Goal: Information Seeking & Learning: Check status

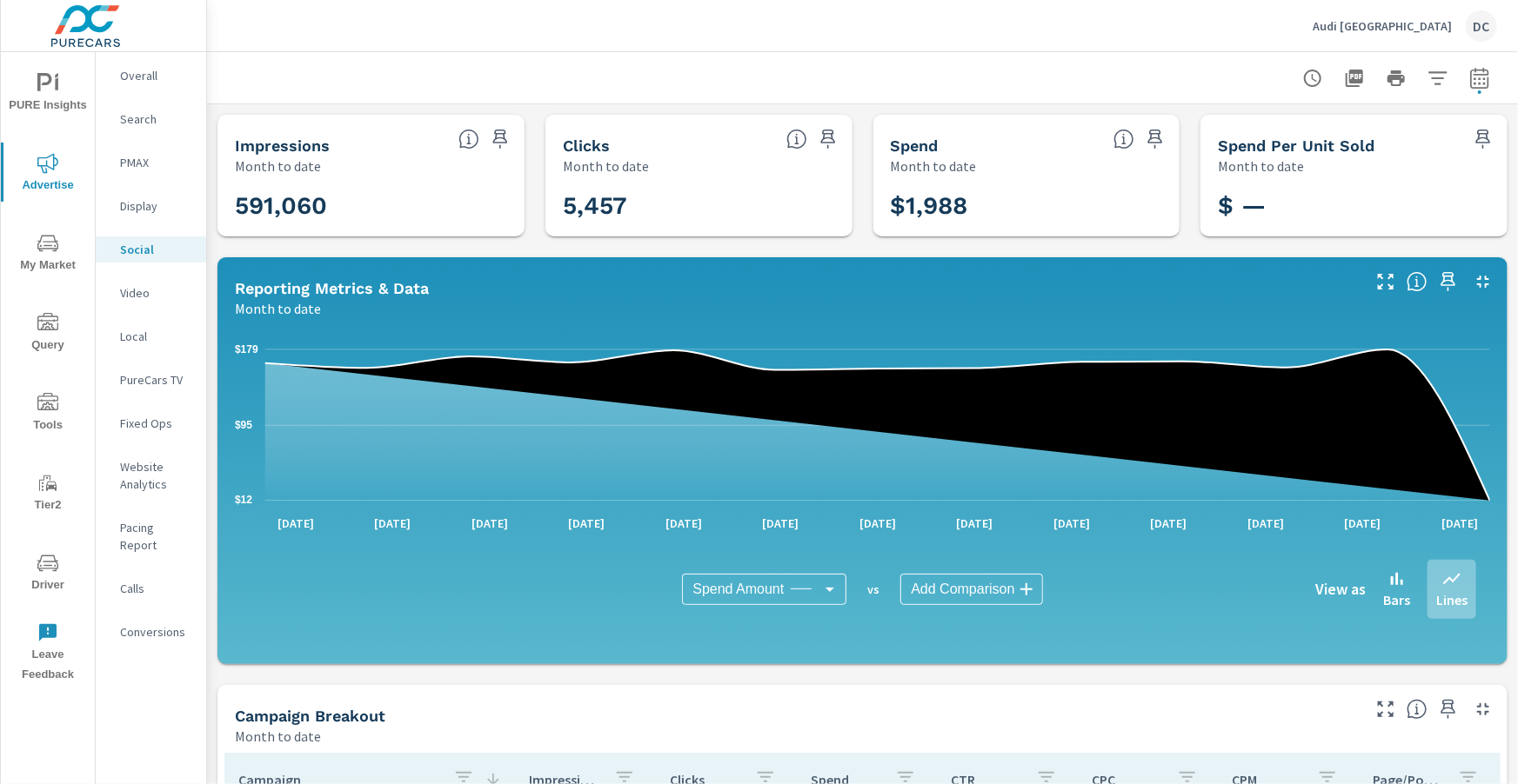
scroll to position [461, 0]
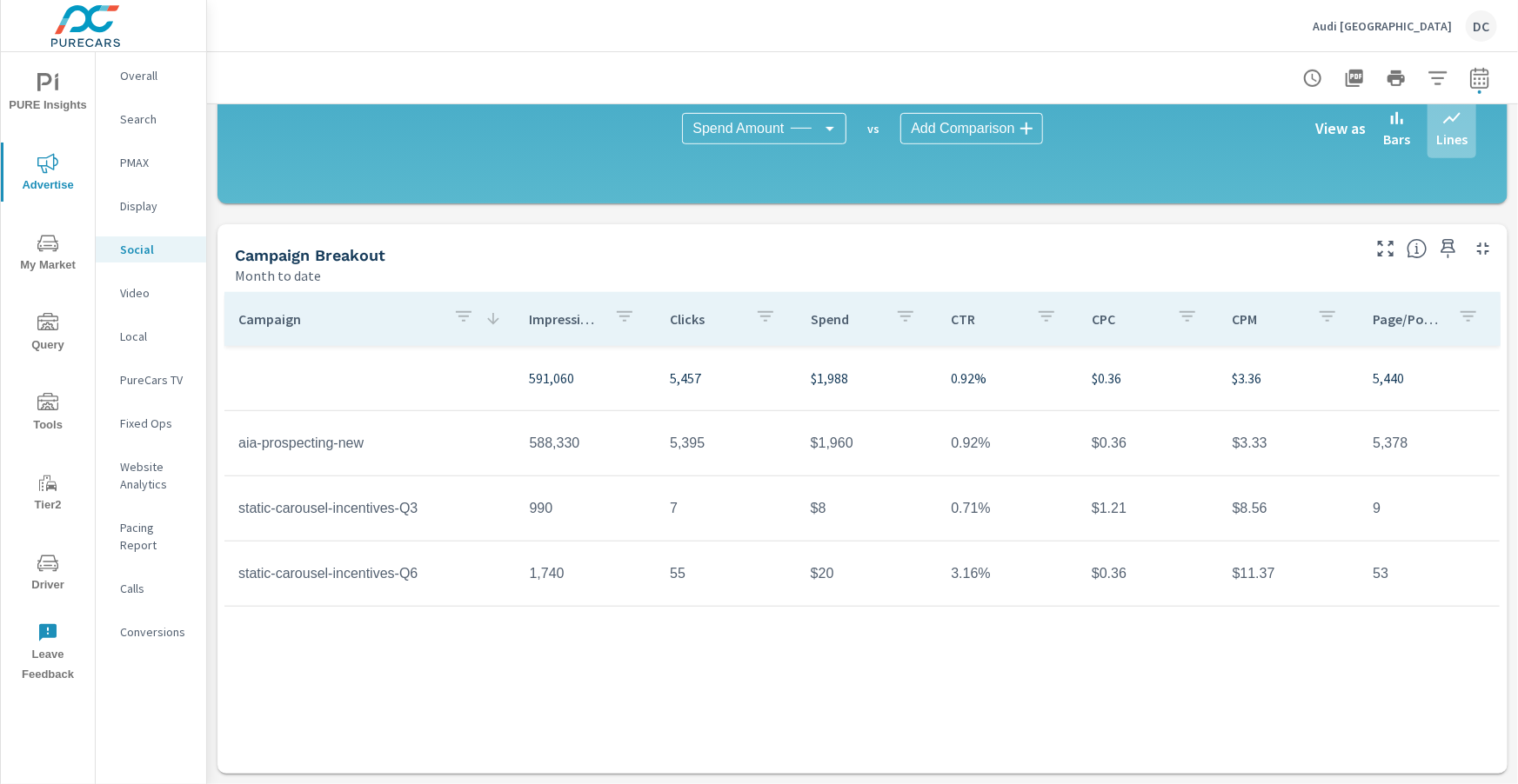
click at [1385, 24] on p "Audi Miami South" at bounding box center [1382, 26] width 139 height 16
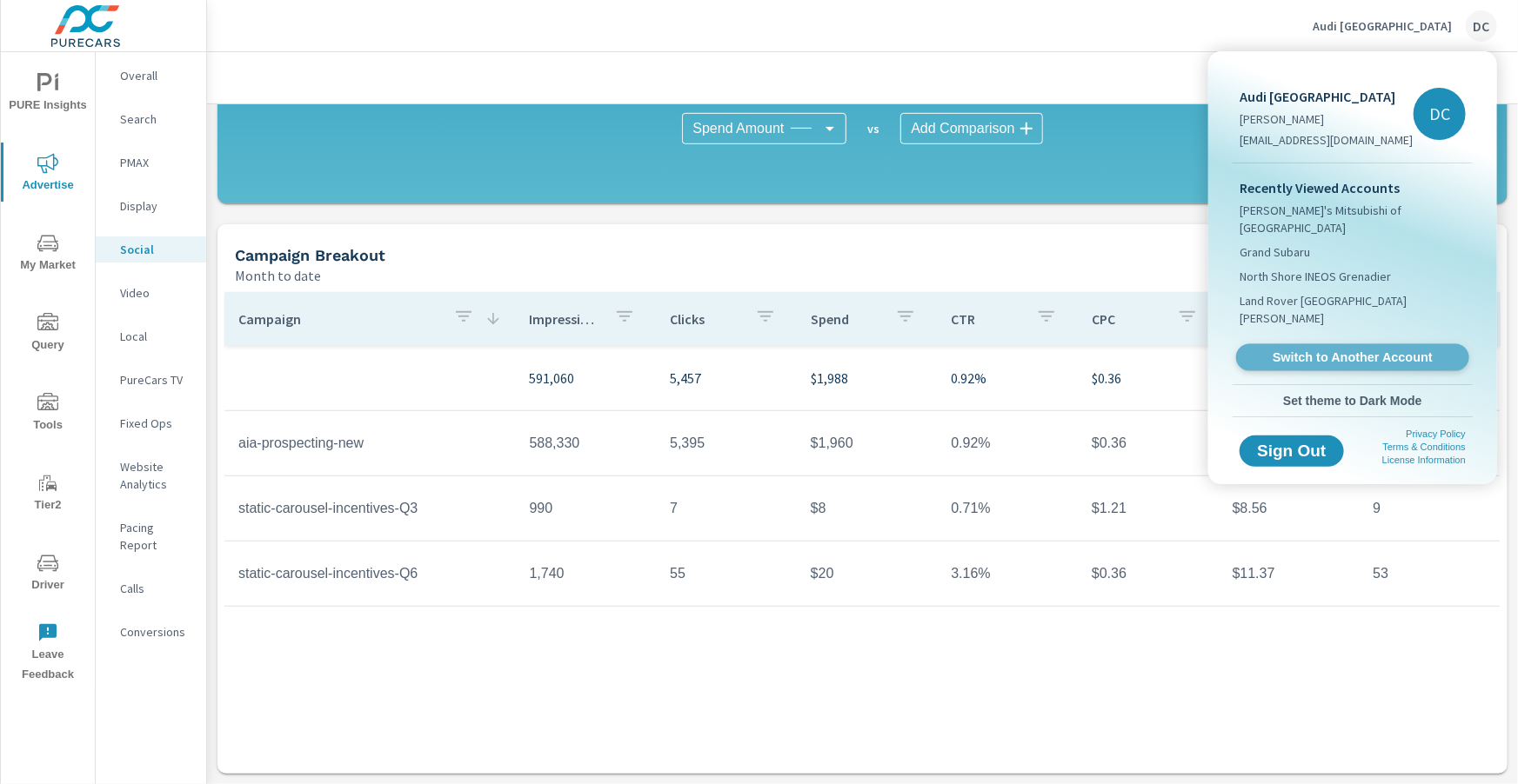
click at [1275, 350] on span "Switch to Another Account" at bounding box center [1352, 358] width 214 height 17
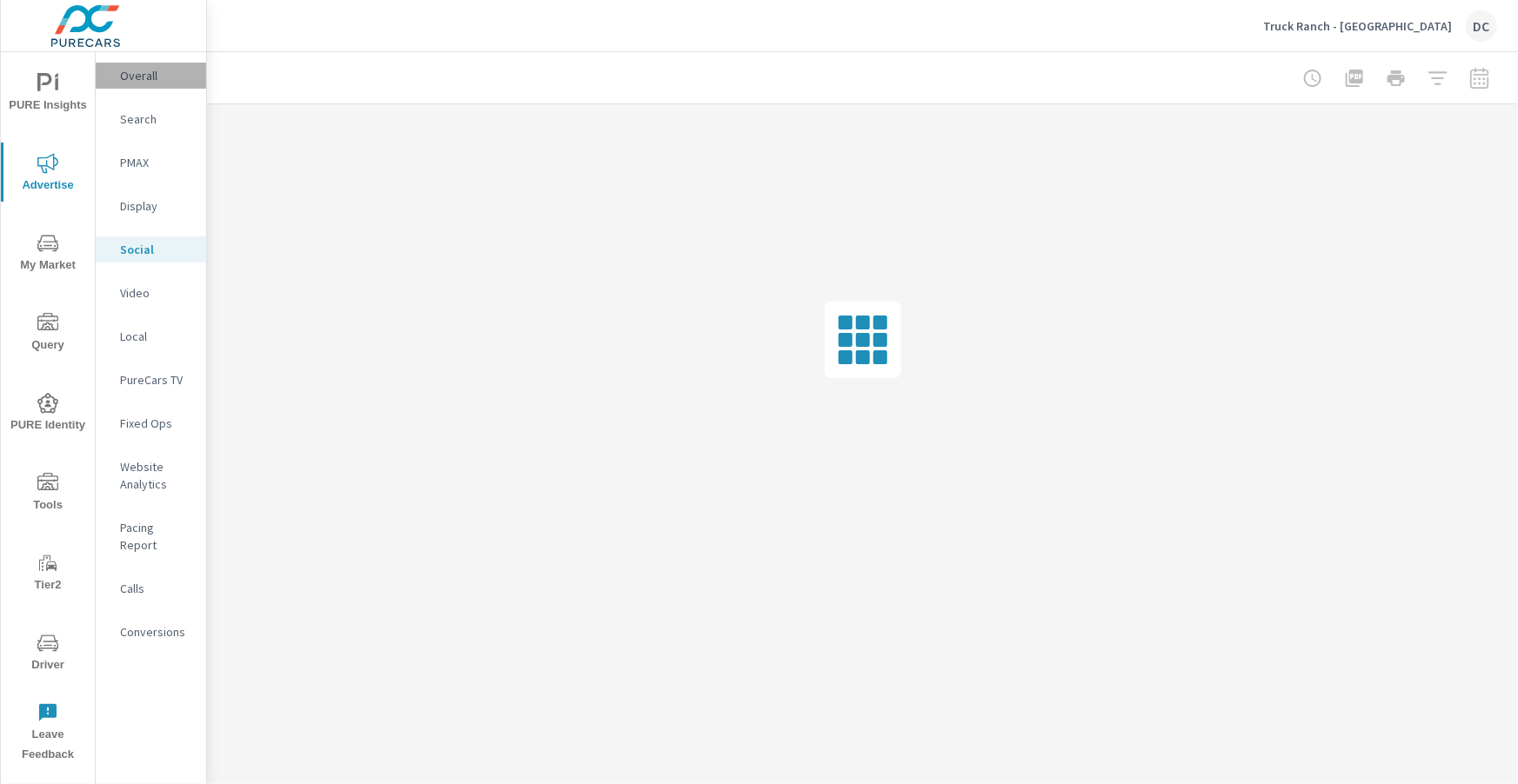
click at [138, 80] on p "Overall" at bounding box center [156, 75] width 72 height 17
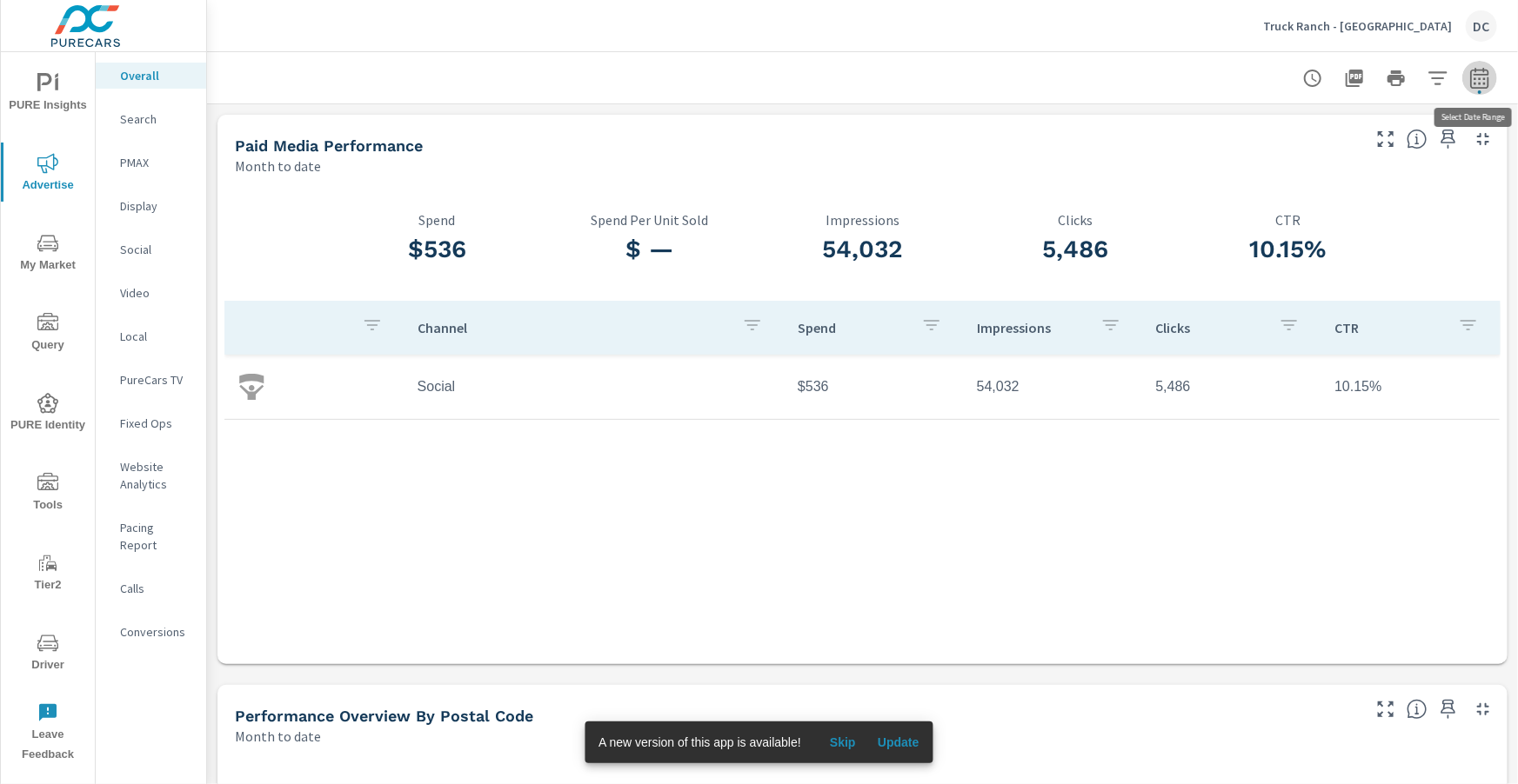
click at [1470, 81] on icon "button" at bounding box center [1479, 77] width 18 height 21
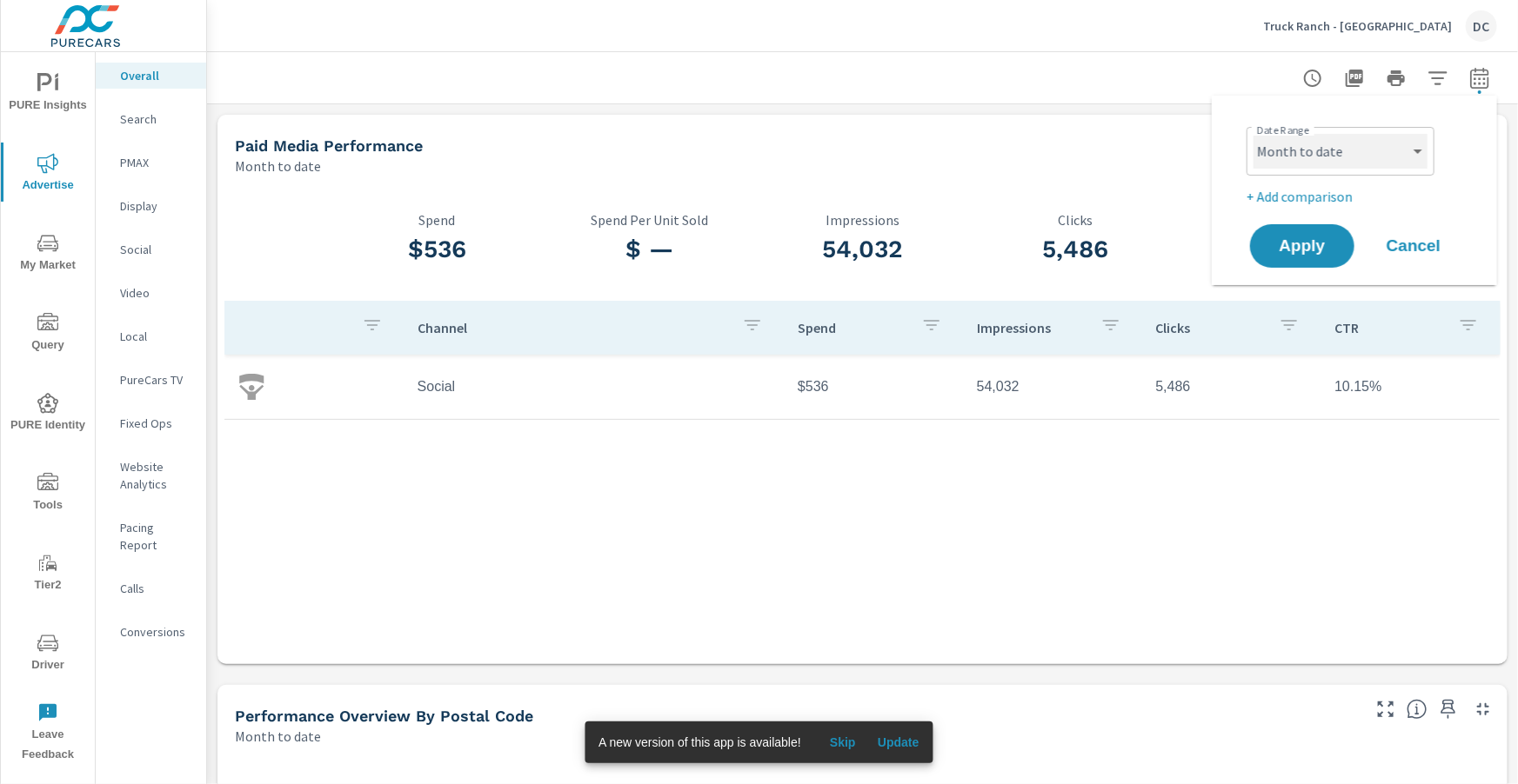
click at [1368, 148] on select "Custom Yesterday Last week Last 7 days Last 14 days Last 30 days Last 45 days L…" at bounding box center [1340, 152] width 174 height 35
click at [1254, 134] on select "Custom Yesterday Last week Last 7 days Last 14 days Last 30 days Last 45 days L…" at bounding box center [1340, 152] width 174 height 35
select select "Last month"
click at [1331, 236] on button "Apply" at bounding box center [1302, 246] width 108 height 45
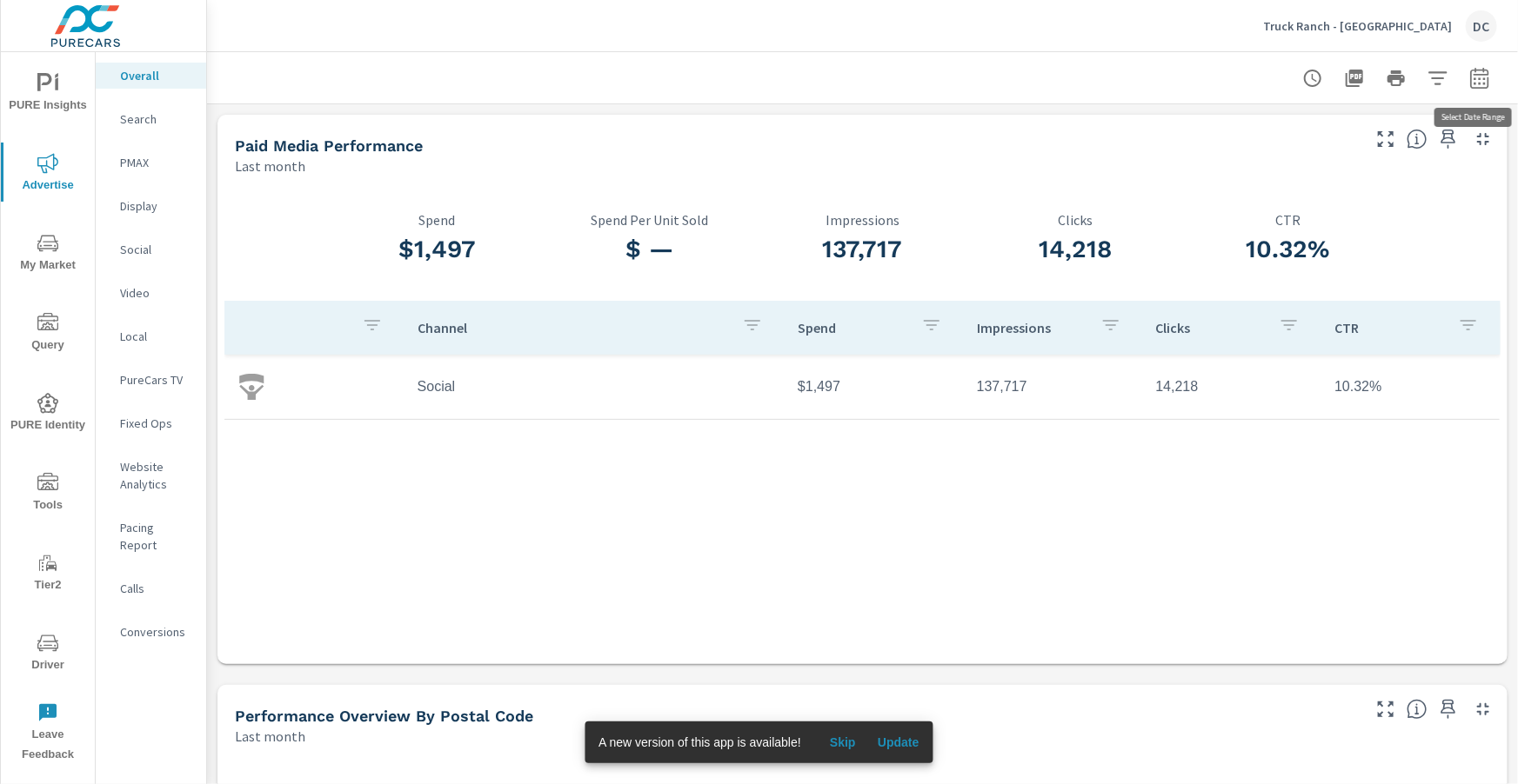
click at [1477, 77] on icon "button" at bounding box center [1479, 78] width 21 height 21
select select "Last month"
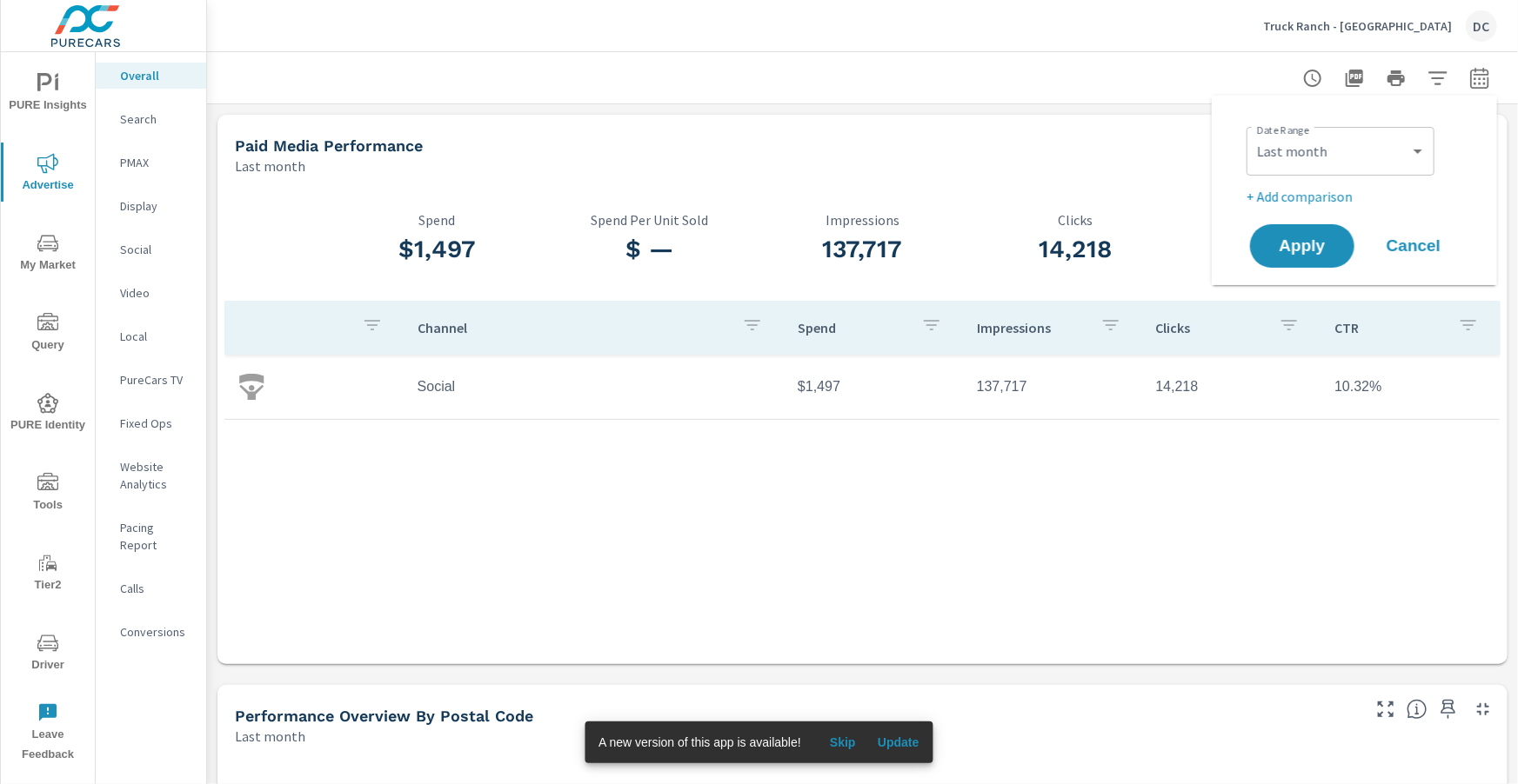
click at [1327, 192] on p "+ Add comparison" at bounding box center [1358, 196] width 223 height 21
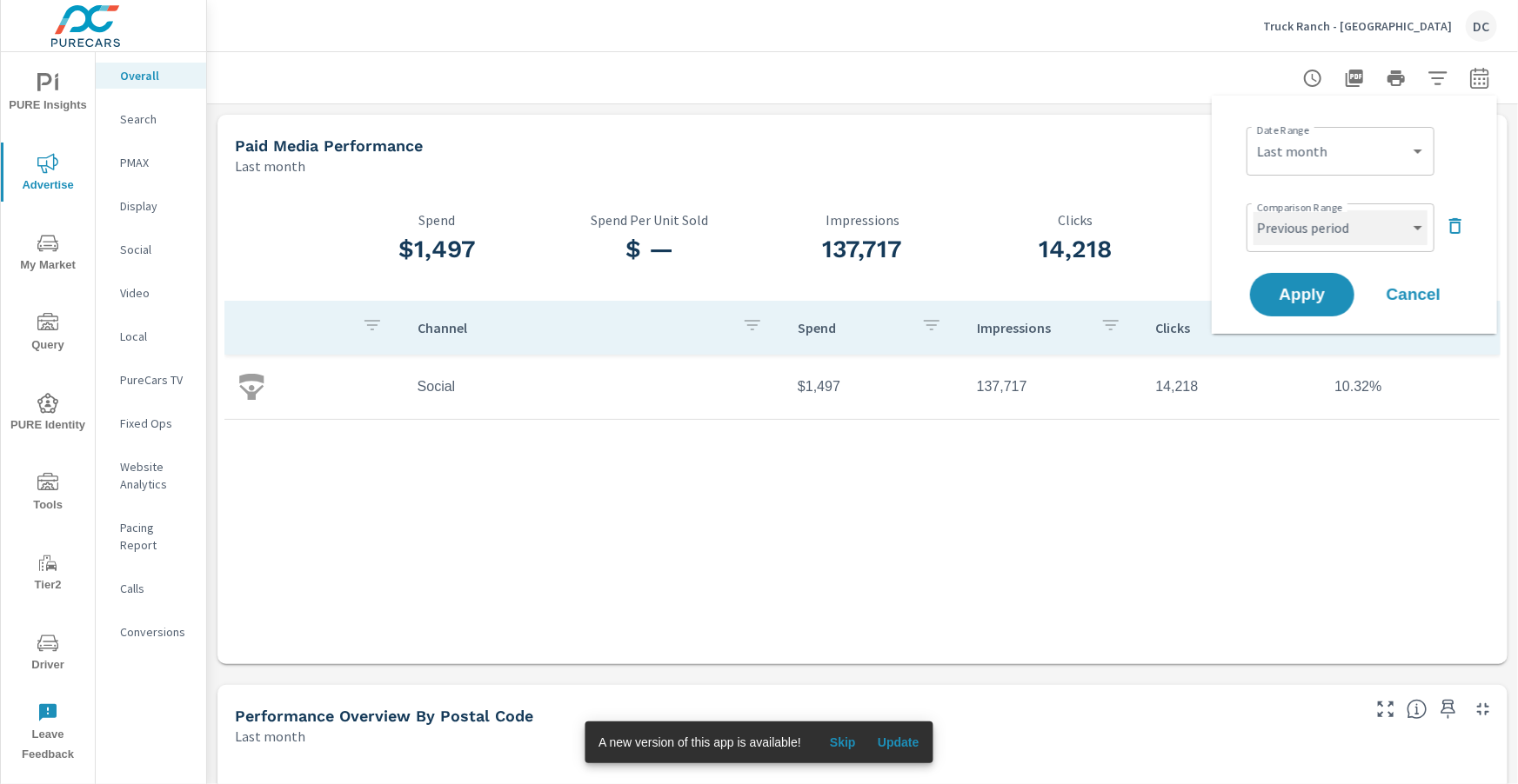
click at [1338, 234] on select "Custom Previous period Previous month Previous year" at bounding box center [1340, 228] width 174 height 35
click at [1254, 211] on select "Custom Previous period Previous month Previous year" at bounding box center [1340, 228] width 174 height 35
select select "Previous month"
click at [1316, 291] on span "Apply" at bounding box center [1302, 295] width 71 height 17
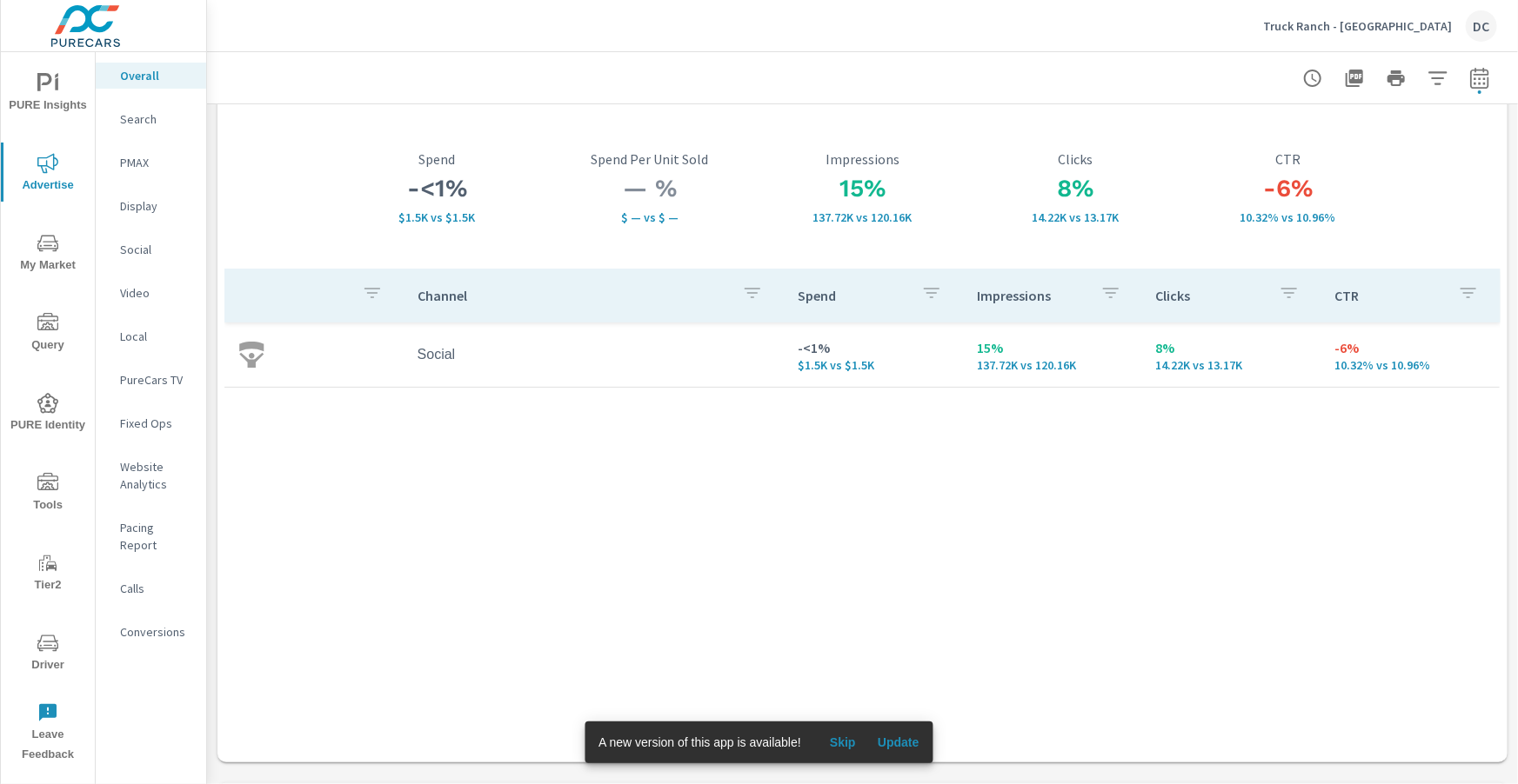
scroll to position [78, 0]
click at [150, 243] on p "Social" at bounding box center [156, 249] width 72 height 17
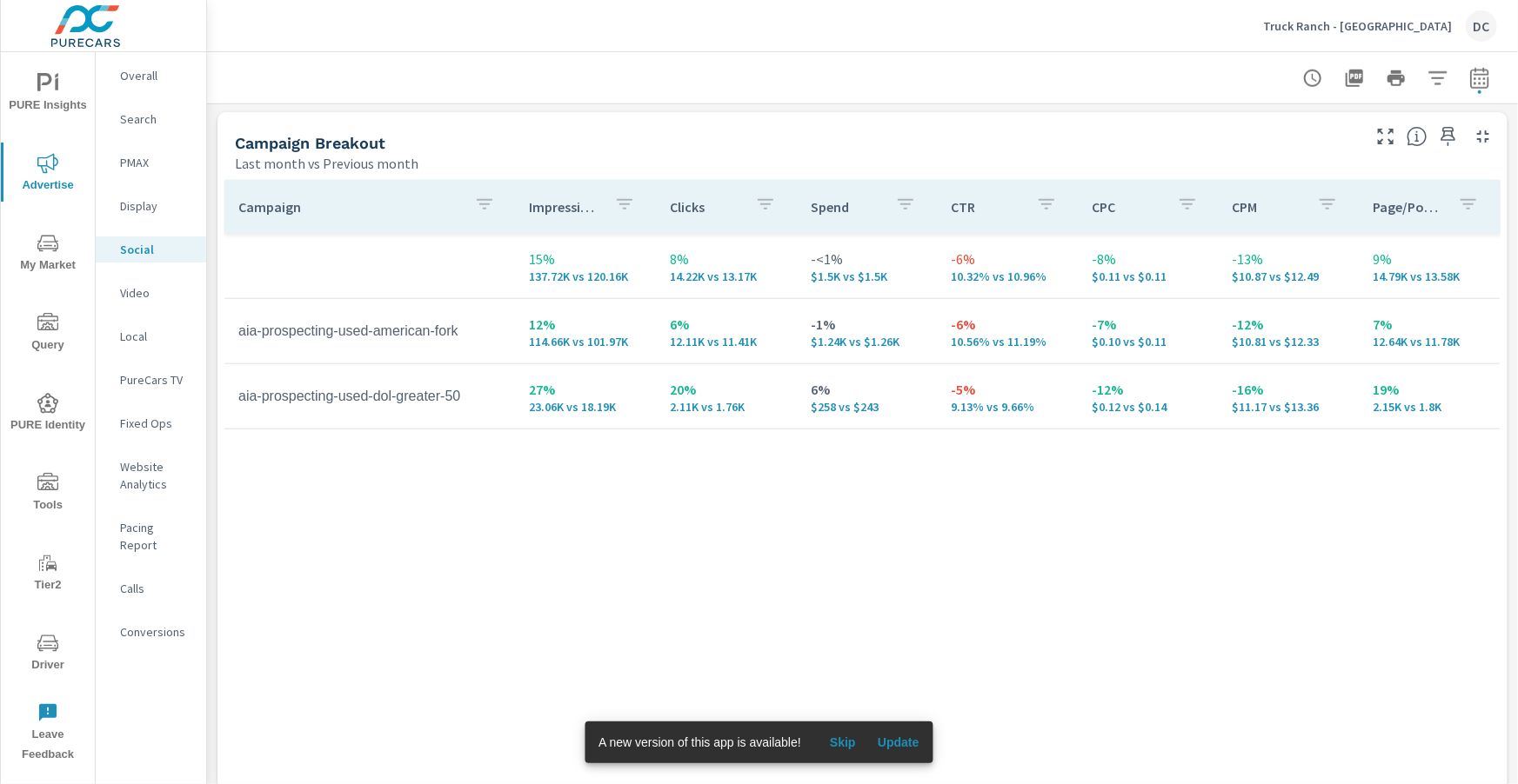
scroll to position [753, 0]
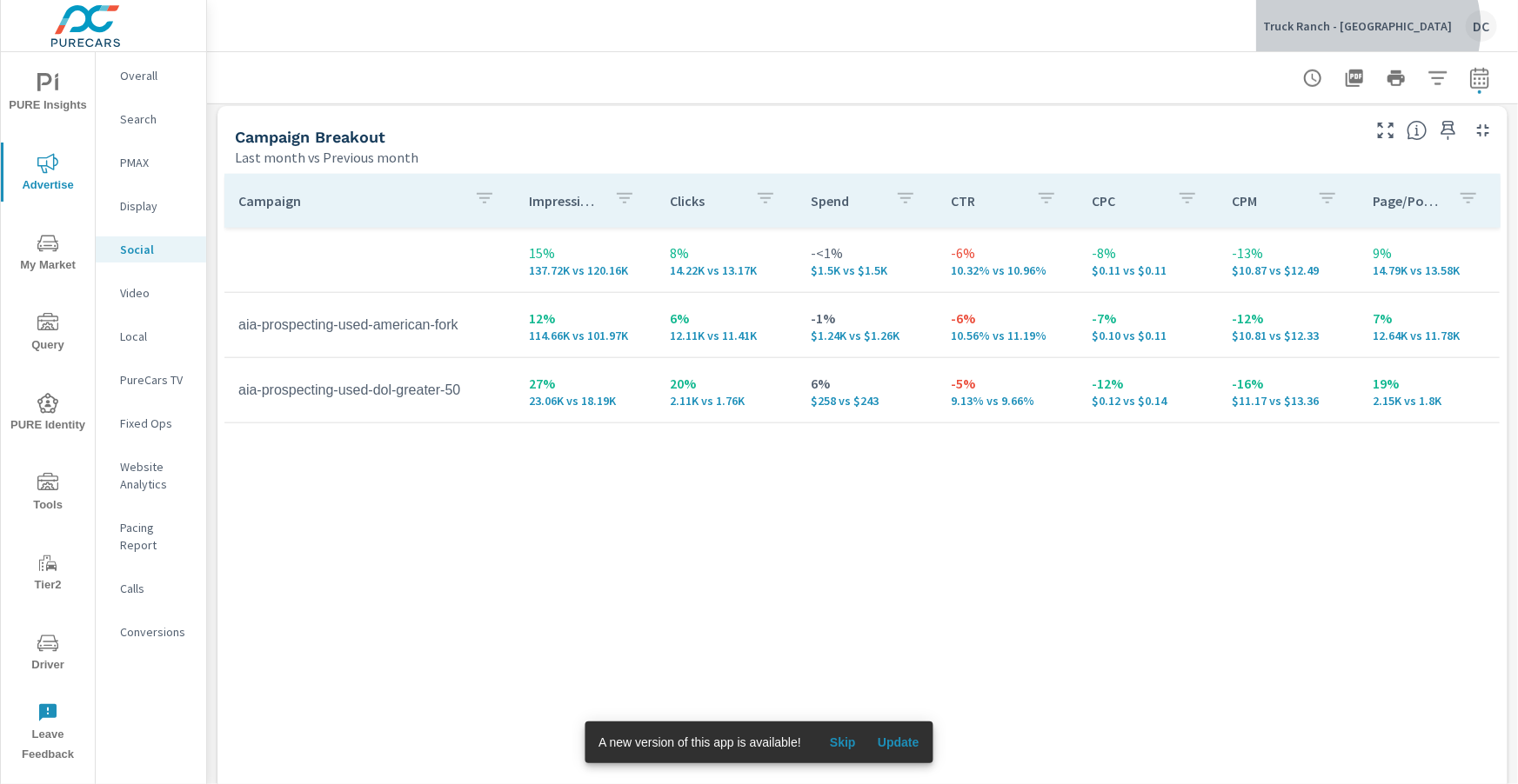
click at [1407, 28] on p "Truck Ranch - American Fork" at bounding box center [1357, 26] width 189 height 16
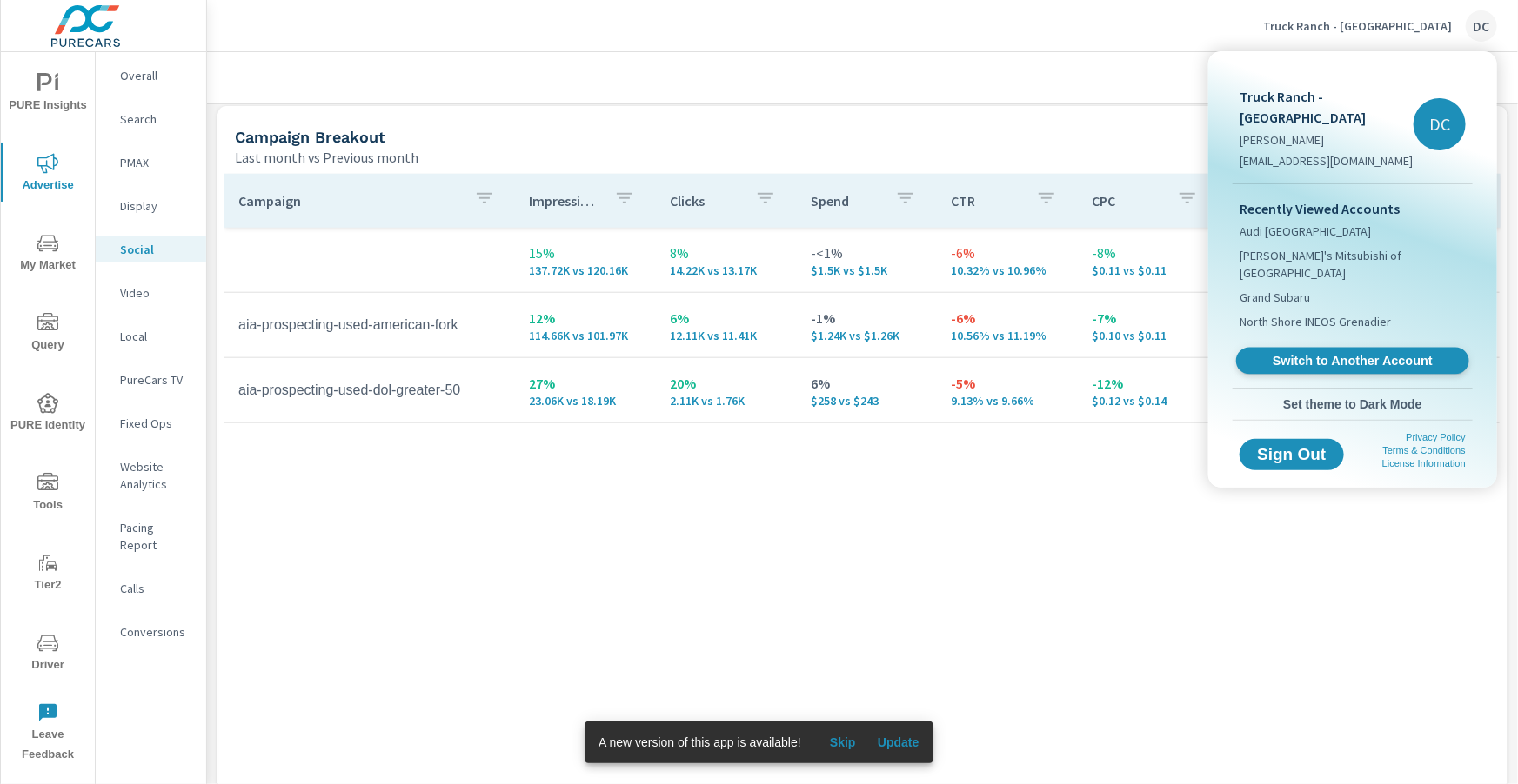
click at [1373, 353] on span "Switch to Another Account" at bounding box center [1352, 362] width 214 height 17
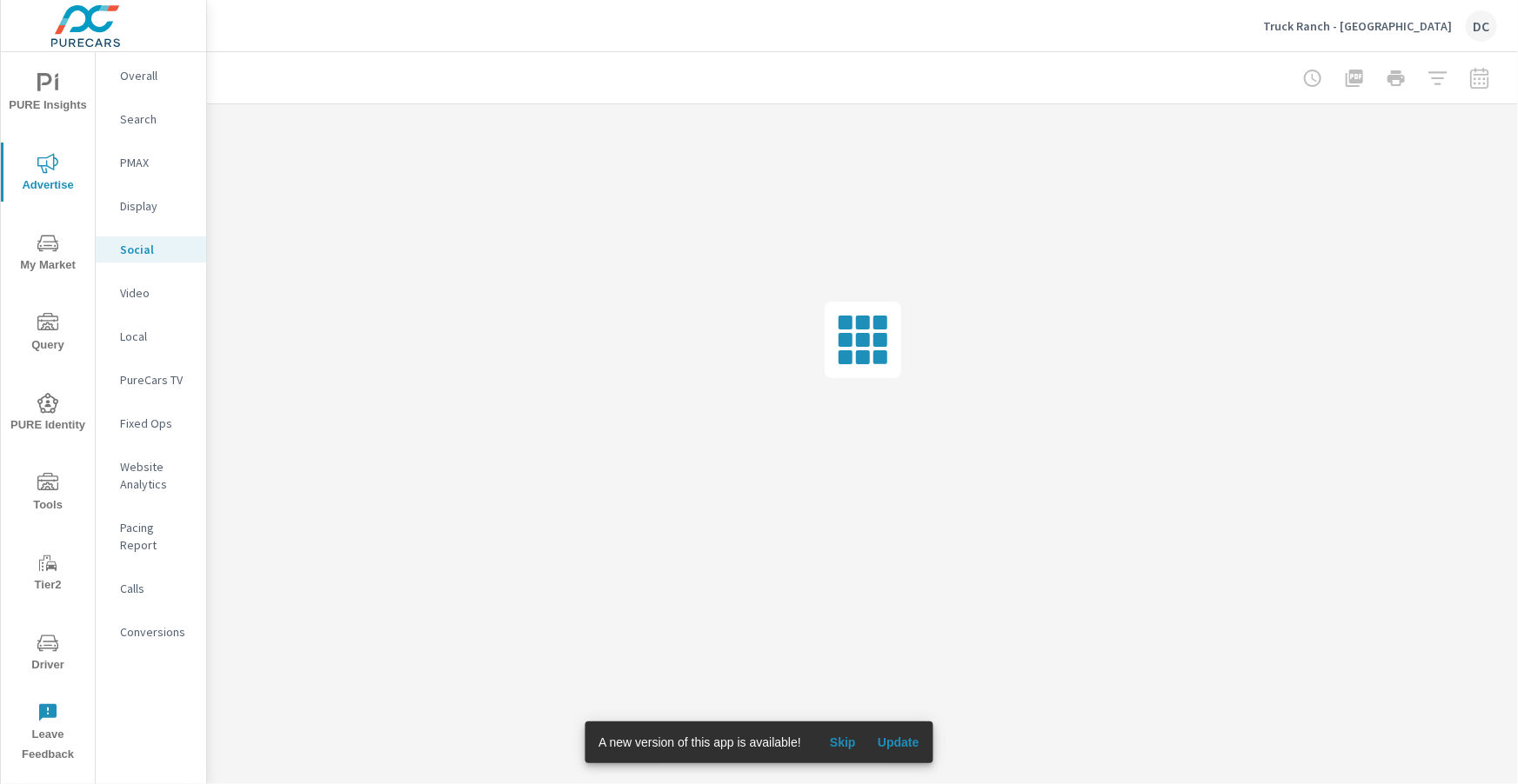
click at [145, 84] on p "Overall" at bounding box center [156, 75] width 72 height 17
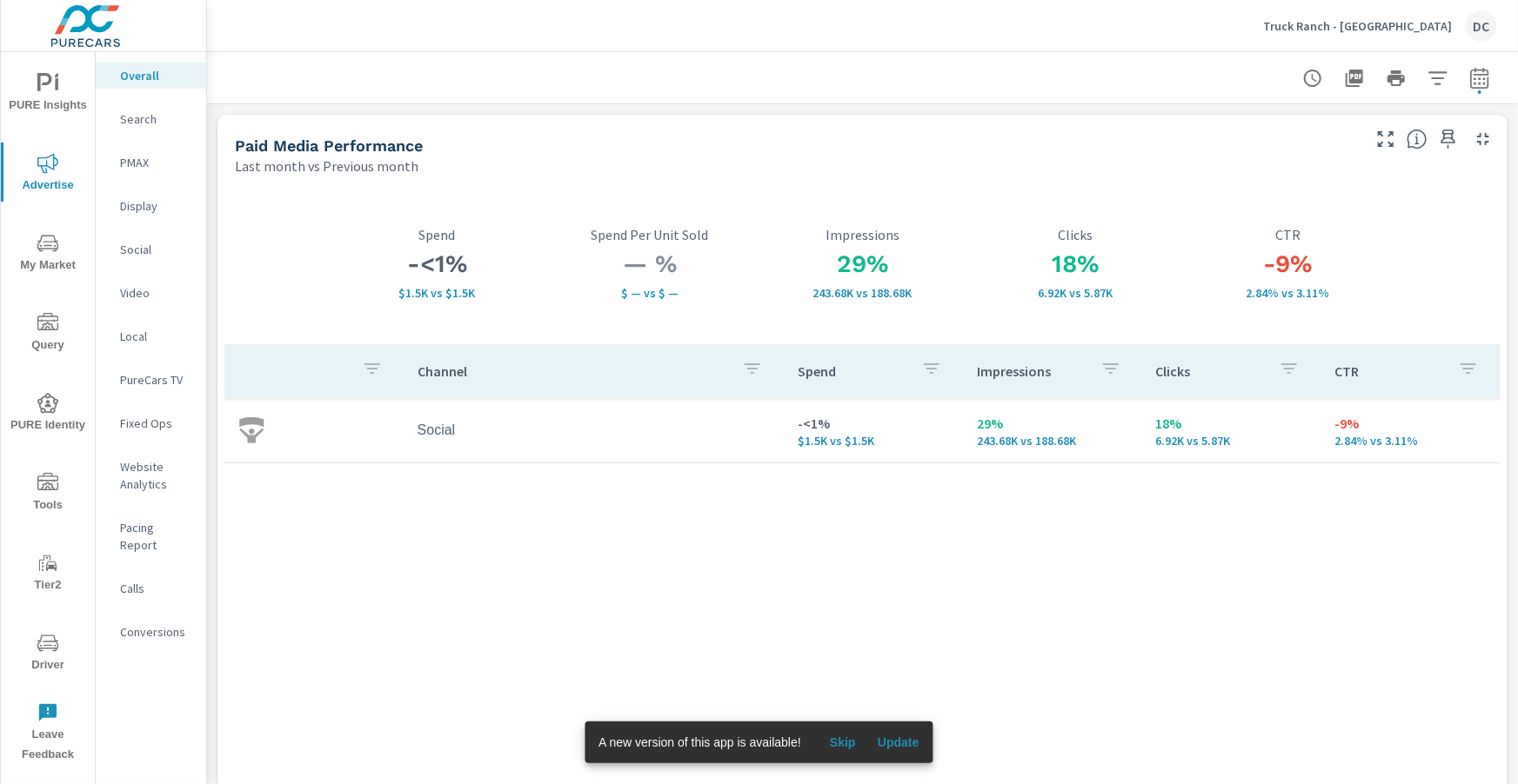
click at [910, 741] on span "Update" at bounding box center [898, 743] width 41 height 16
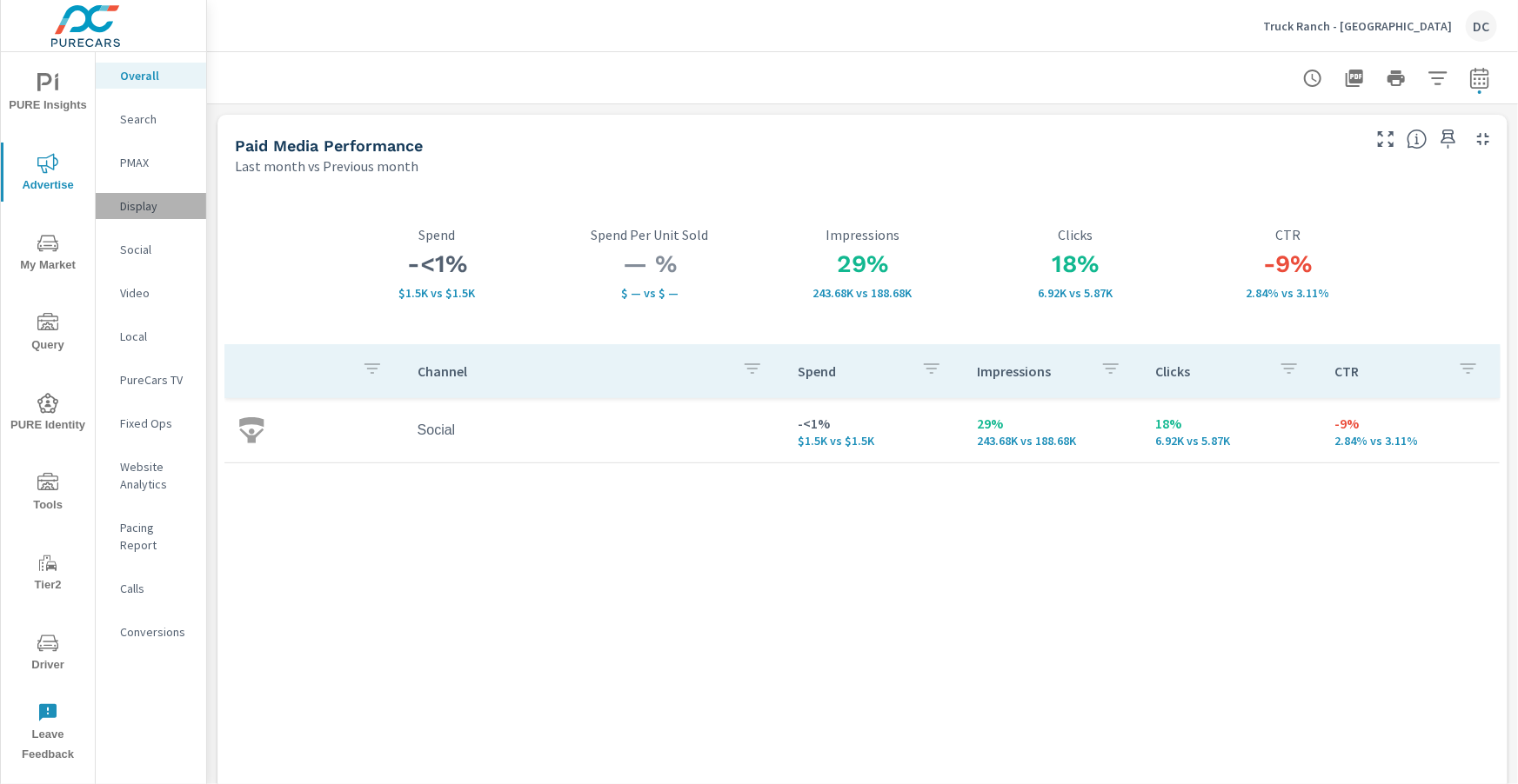
click at [136, 202] on p "Display" at bounding box center [156, 206] width 72 height 17
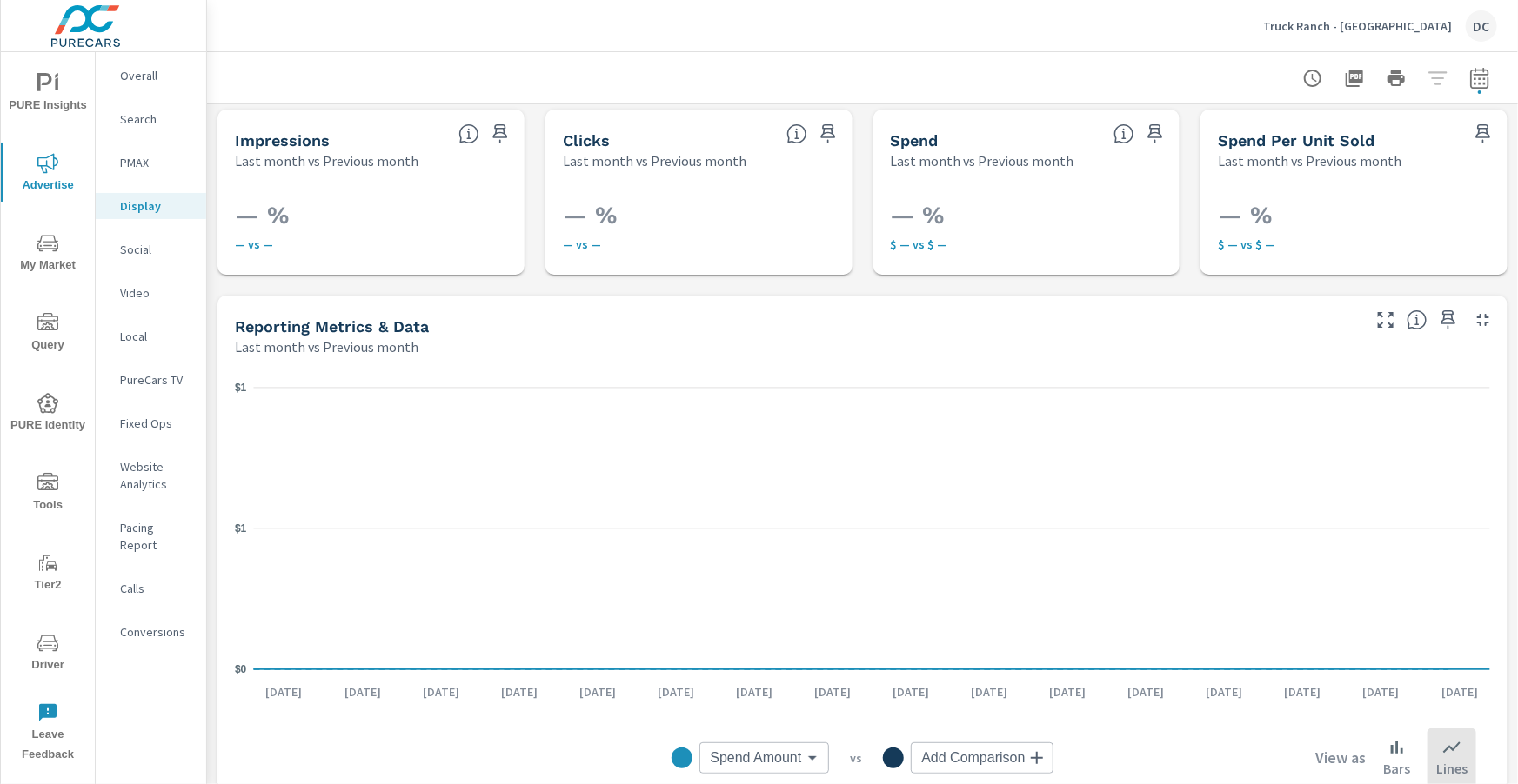
scroll to position [2, 0]
click at [1361, 27] on p "Truck Ranch - [GEOGRAPHIC_DATA]" at bounding box center [1357, 26] width 189 height 16
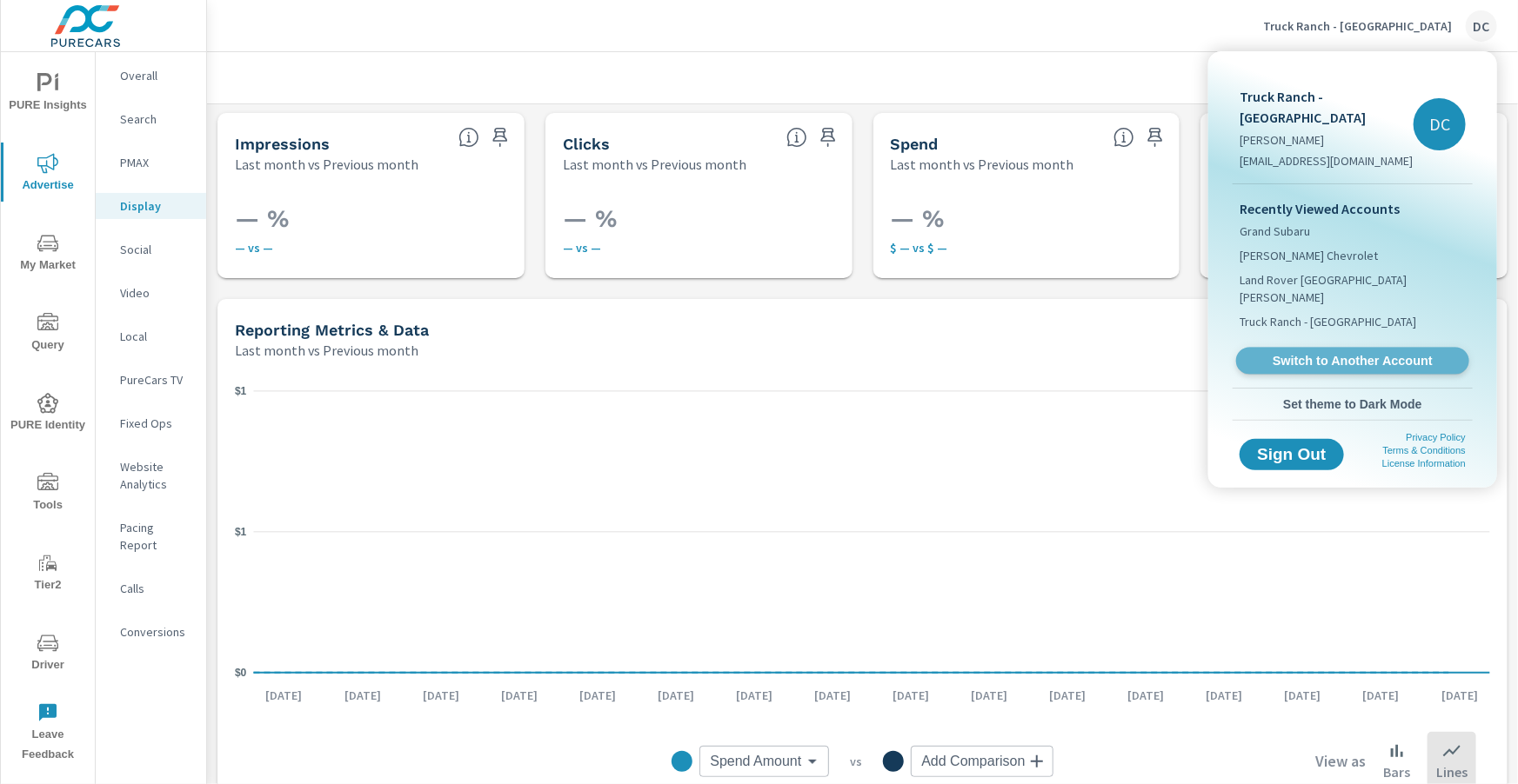
click at [1295, 353] on span "Switch to Another Account" at bounding box center [1352, 362] width 214 height 17
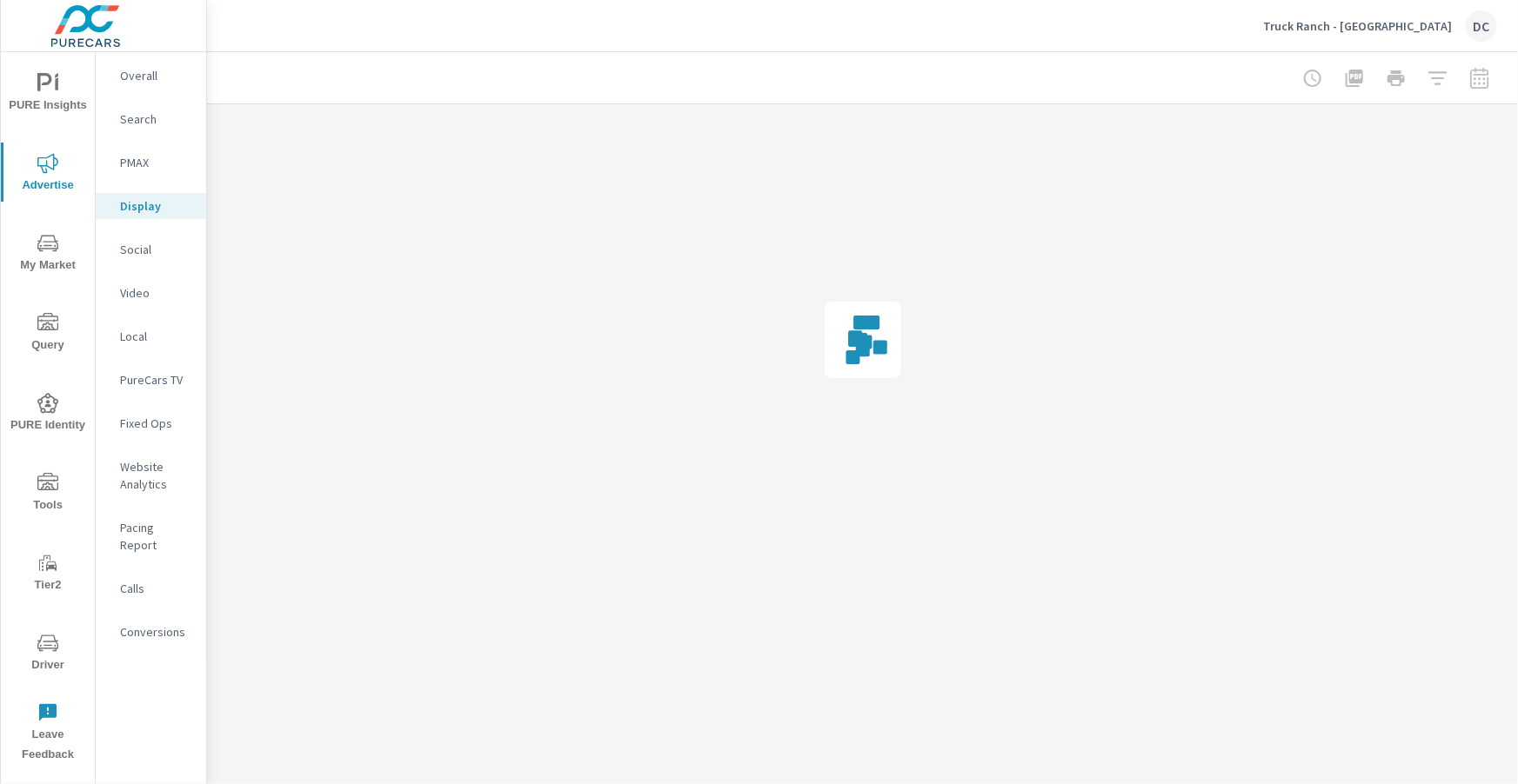
click at [146, 80] on p "Overall" at bounding box center [156, 75] width 72 height 17
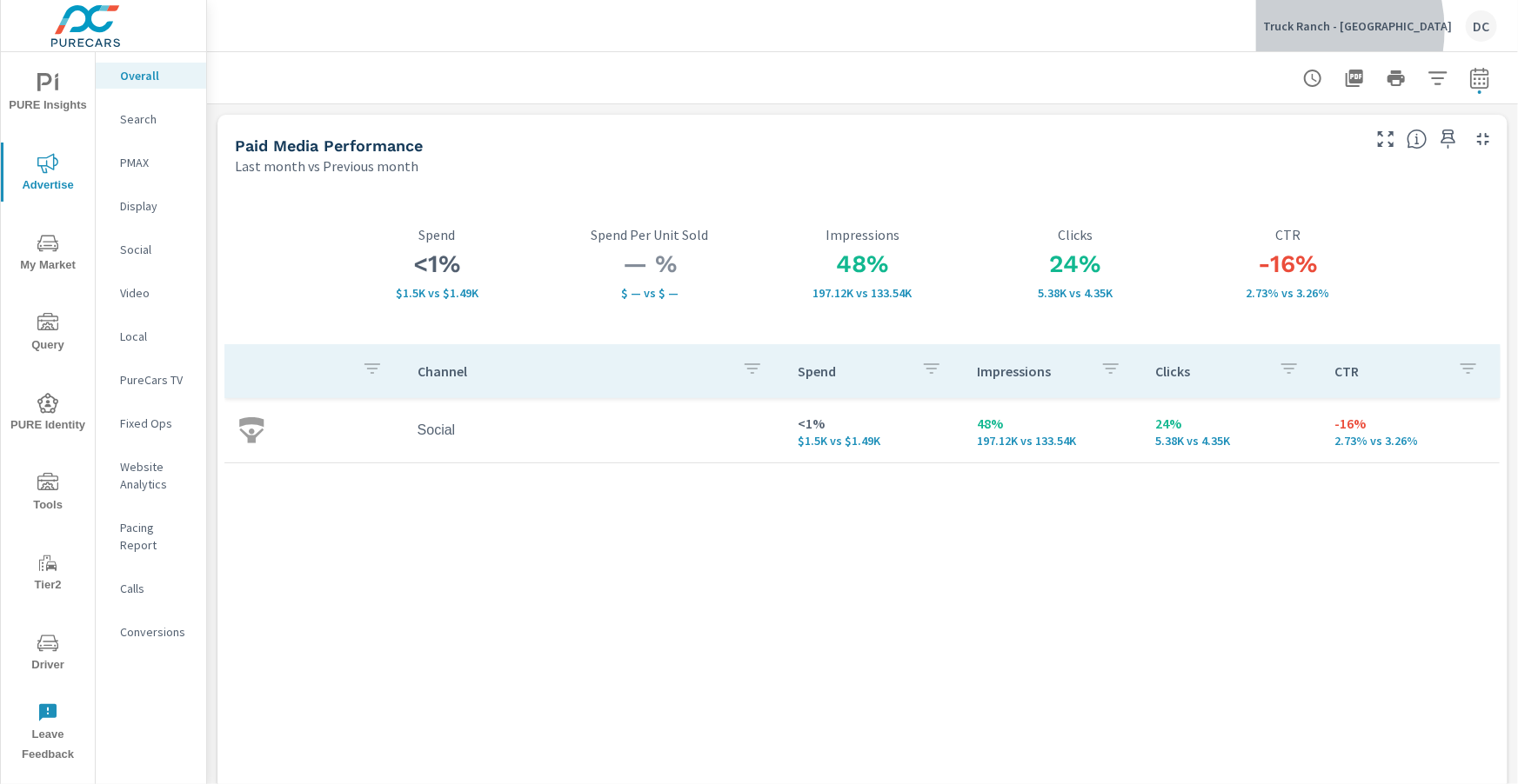
click at [1363, 29] on p "Truck Ranch - [GEOGRAPHIC_DATA]" at bounding box center [1357, 26] width 189 height 16
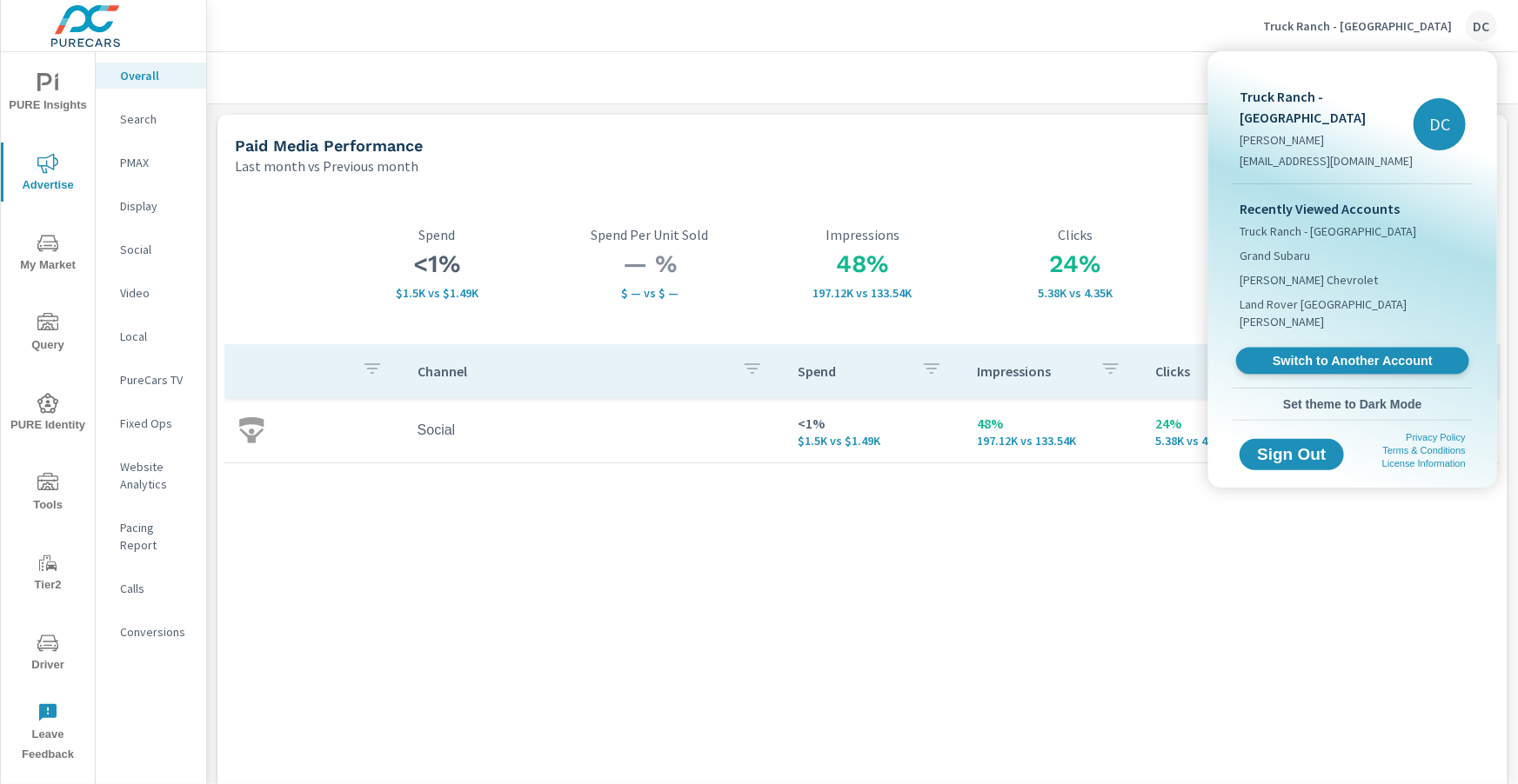
click at [1369, 353] on span "Switch to Another Account" at bounding box center [1352, 362] width 214 height 17
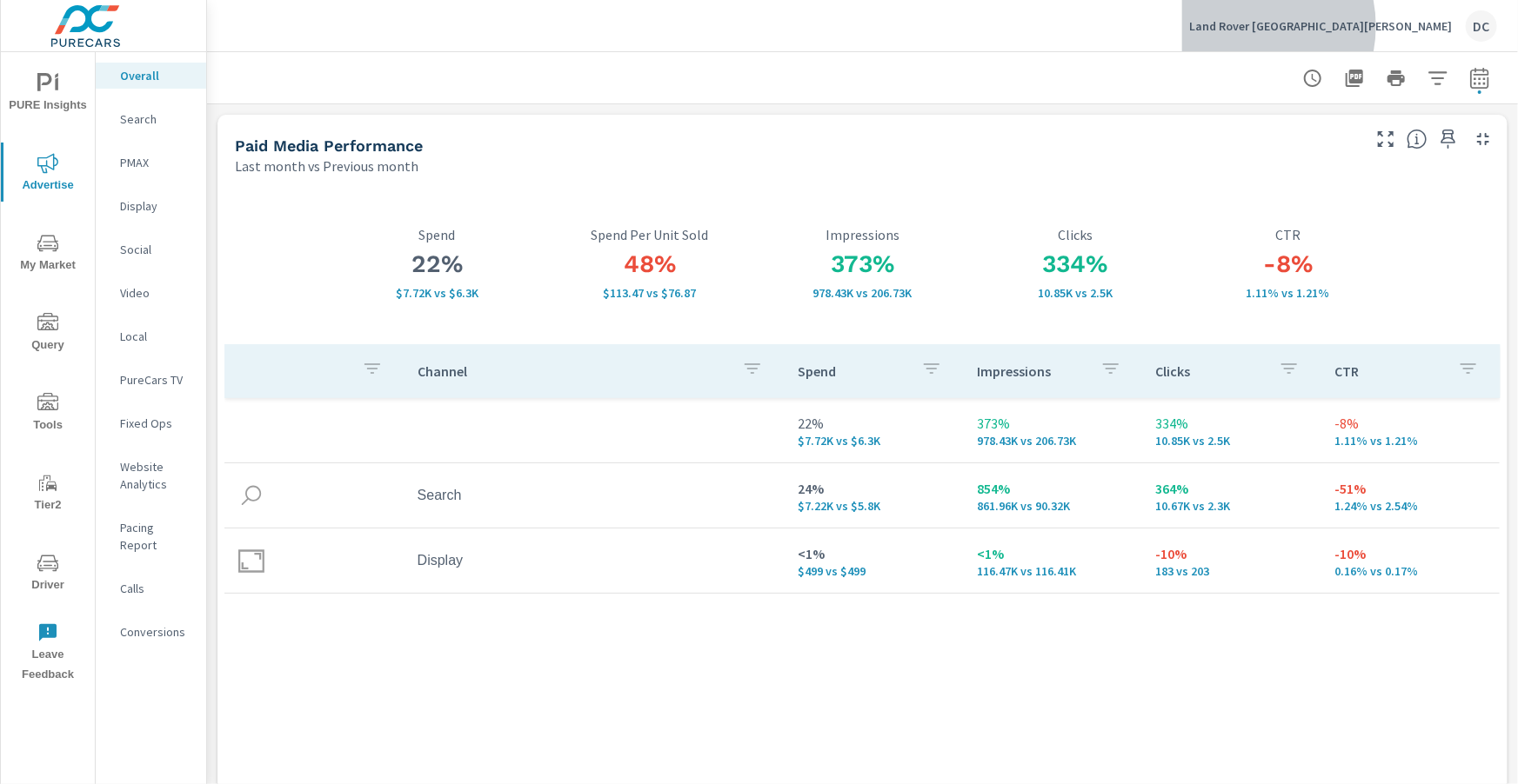
click at [1369, 26] on p "Land Rover [GEOGRAPHIC_DATA][PERSON_NAME]" at bounding box center [1320, 26] width 262 height 16
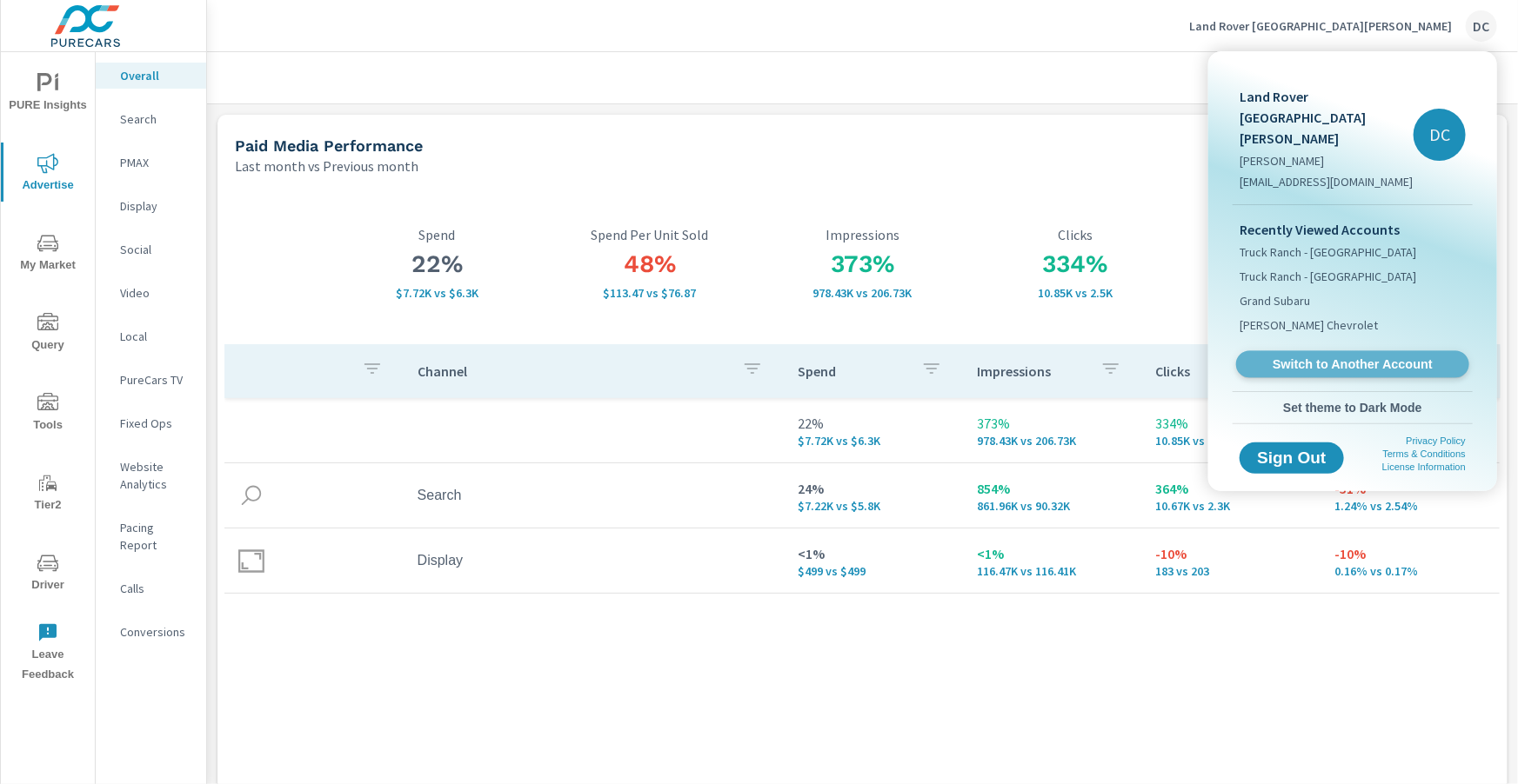
click at [1365, 356] on span "Switch to Another Account" at bounding box center [1352, 364] width 214 height 17
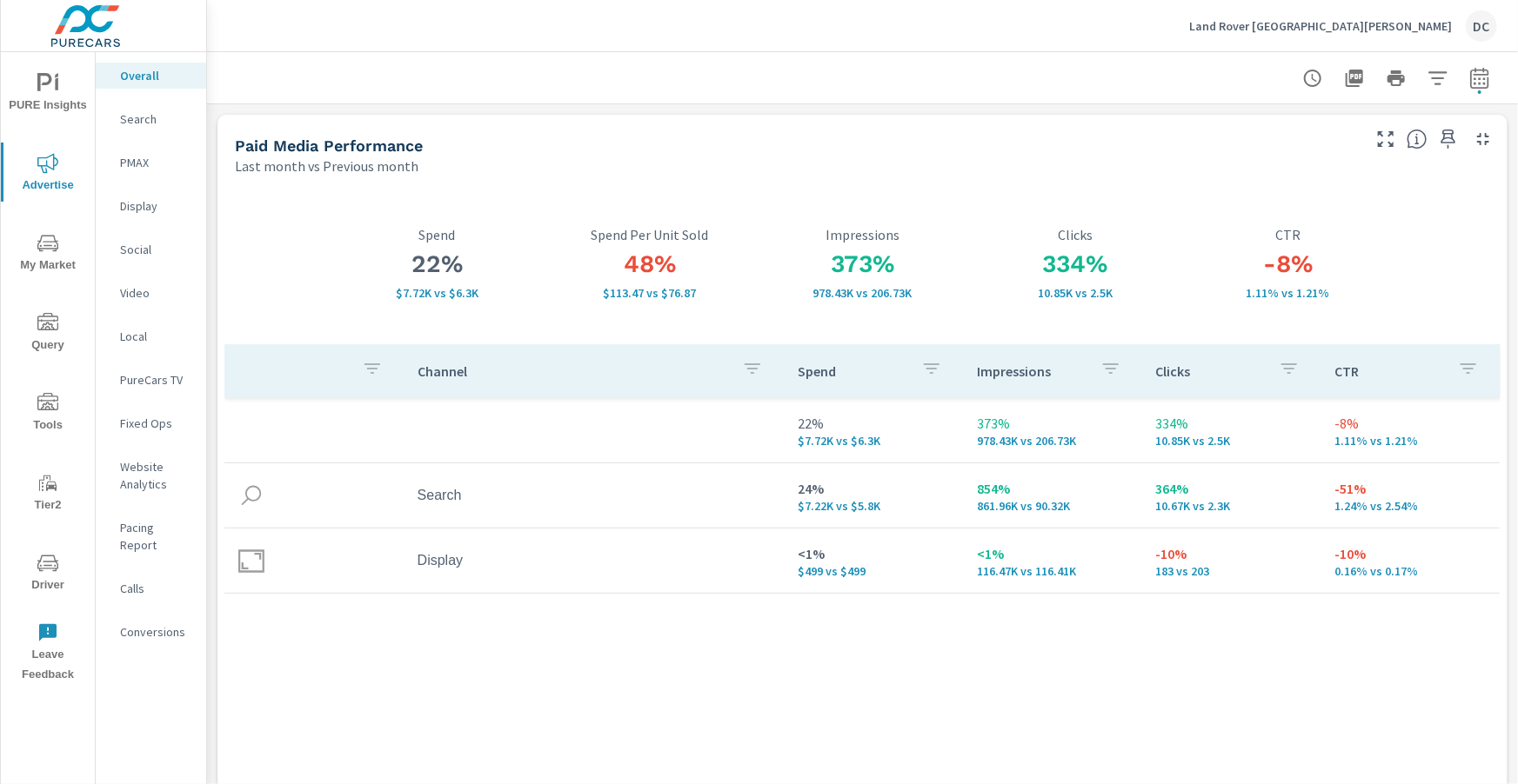
click at [1331, 27] on p "Land Rover Santa Monica" at bounding box center [1320, 26] width 262 height 16
click at [1331, 27] on body "PURE Insights Advertise My Market Query Tools Tier2 Driver Leave Feedback Overa…" at bounding box center [759, 392] width 1518 height 784
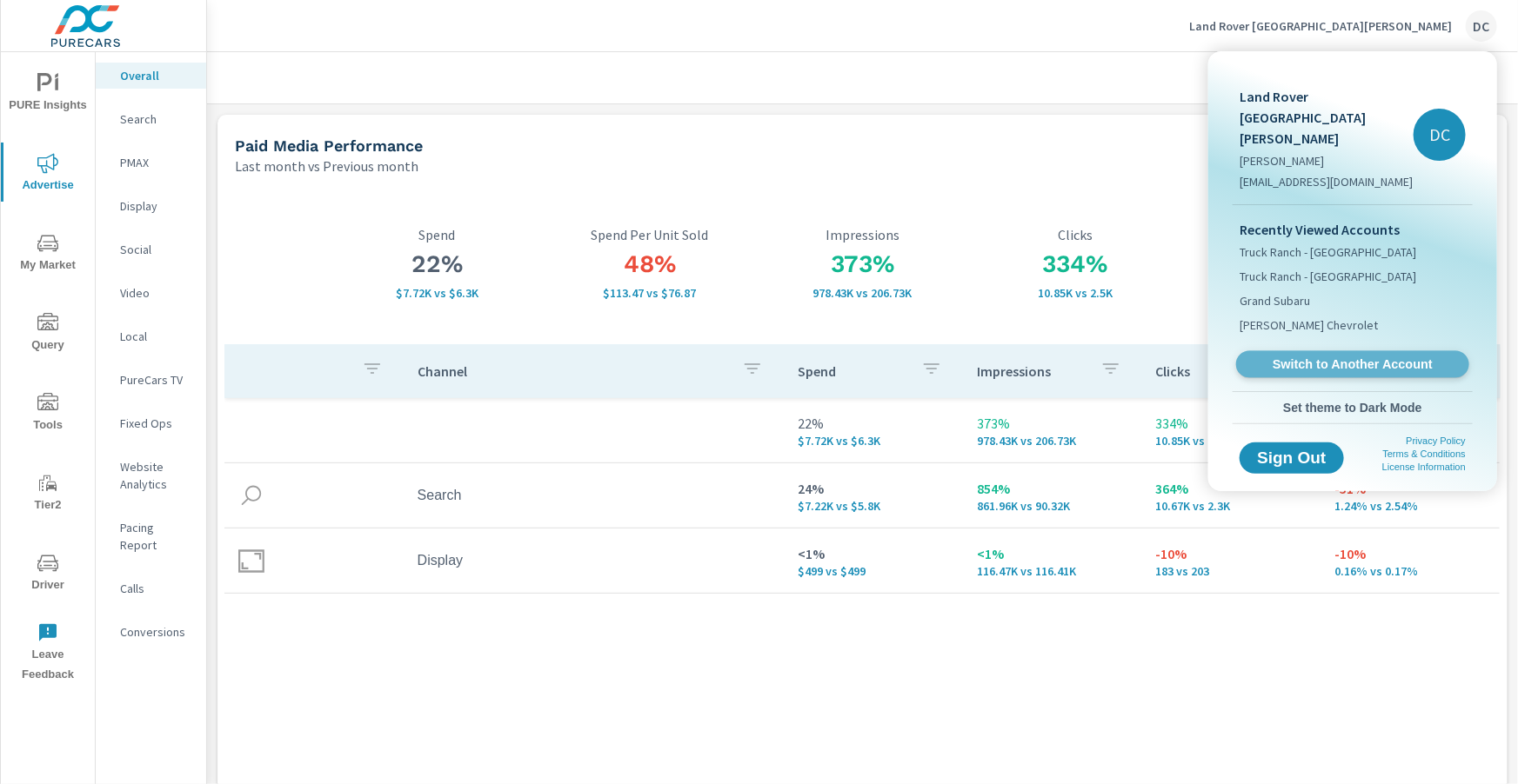
click at [1271, 356] on span "Switch to Another Account" at bounding box center [1352, 364] width 214 height 17
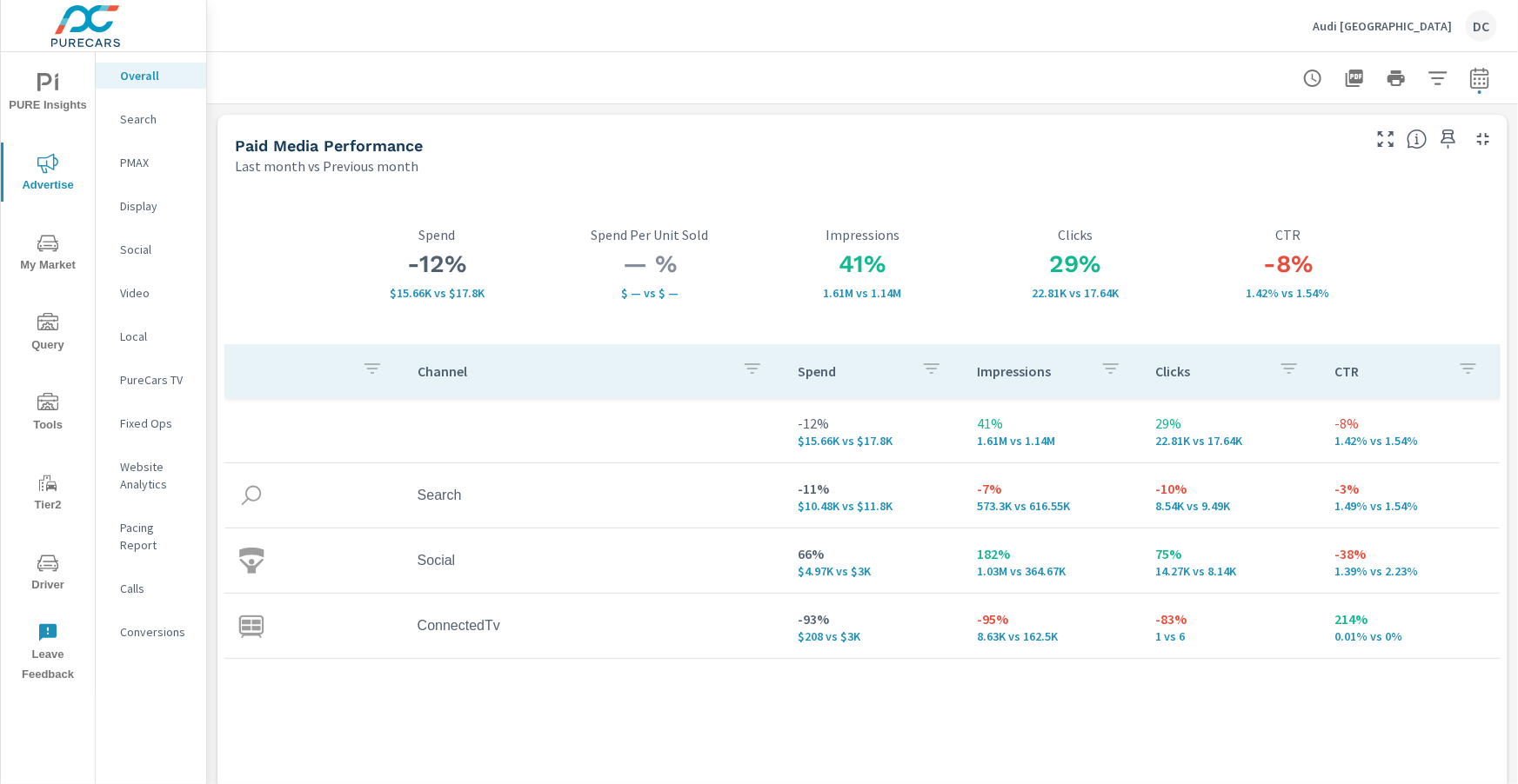
click at [1410, 33] on div "Audi Miami [GEOGRAPHIC_DATA]" at bounding box center [1405, 26] width 184 height 31
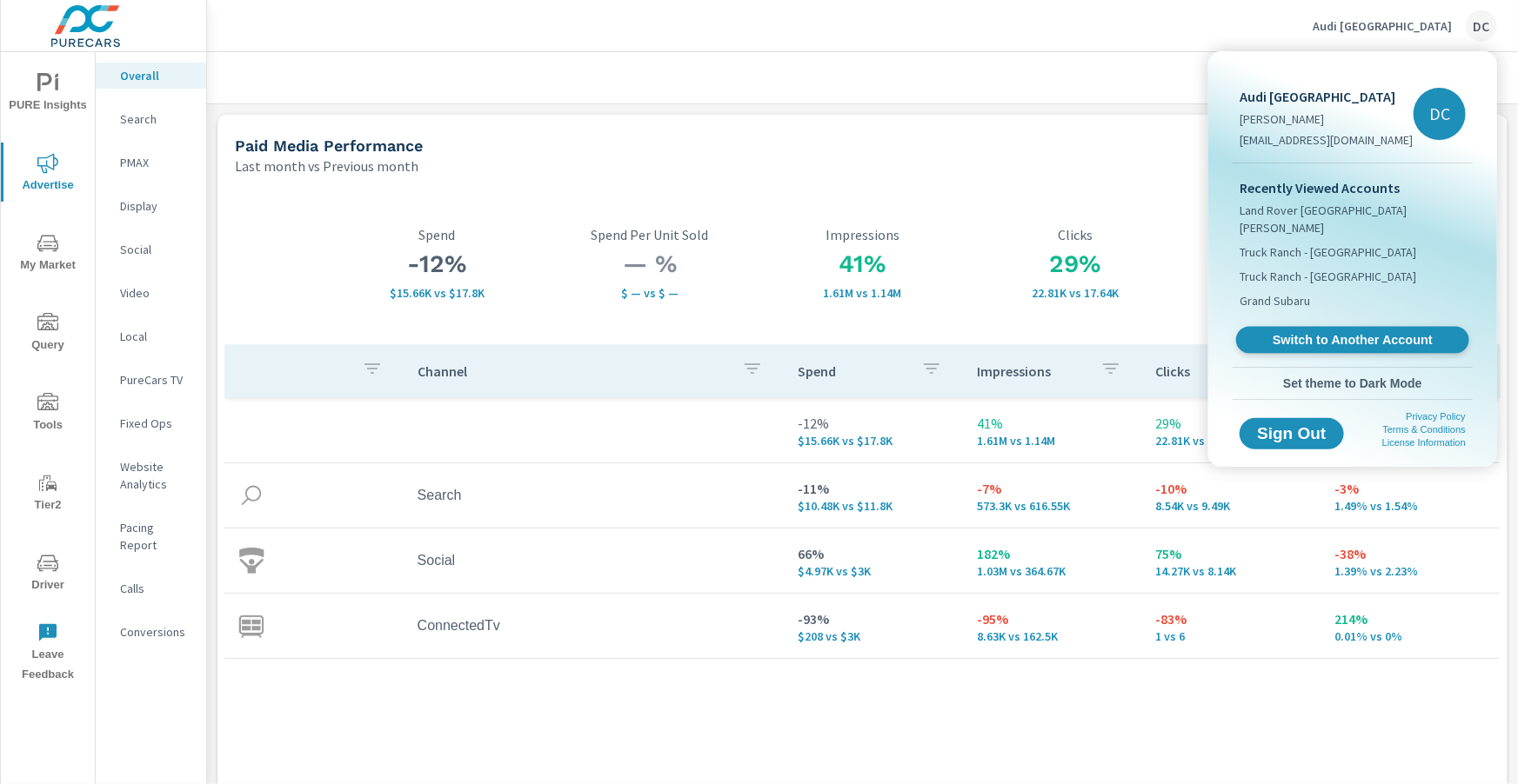
click at [1289, 332] on span "Switch to Another Account" at bounding box center [1352, 340] width 214 height 17
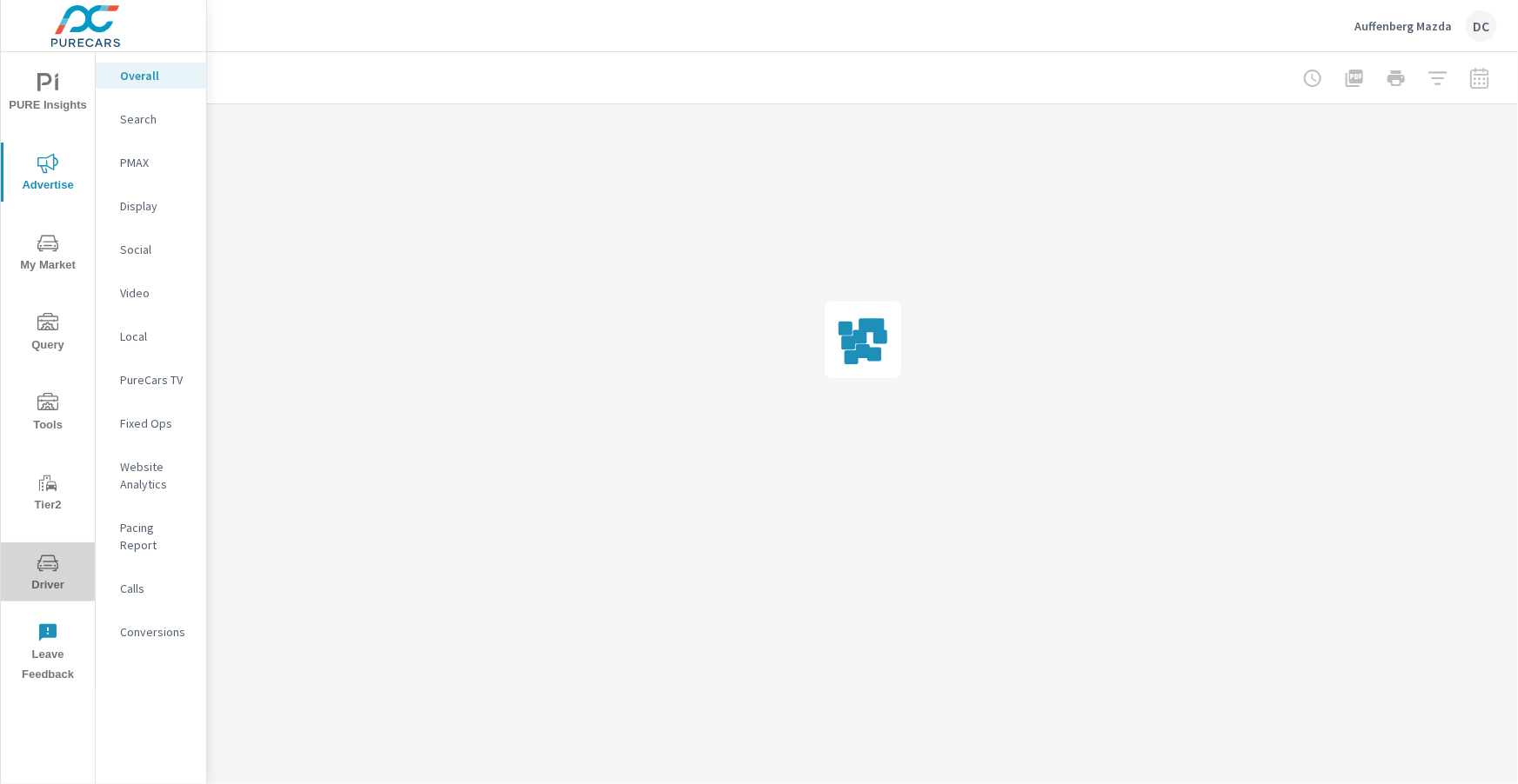
click at [43, 569] on icon "nav menu" at bounding box center [48, 563] width 21 height 21
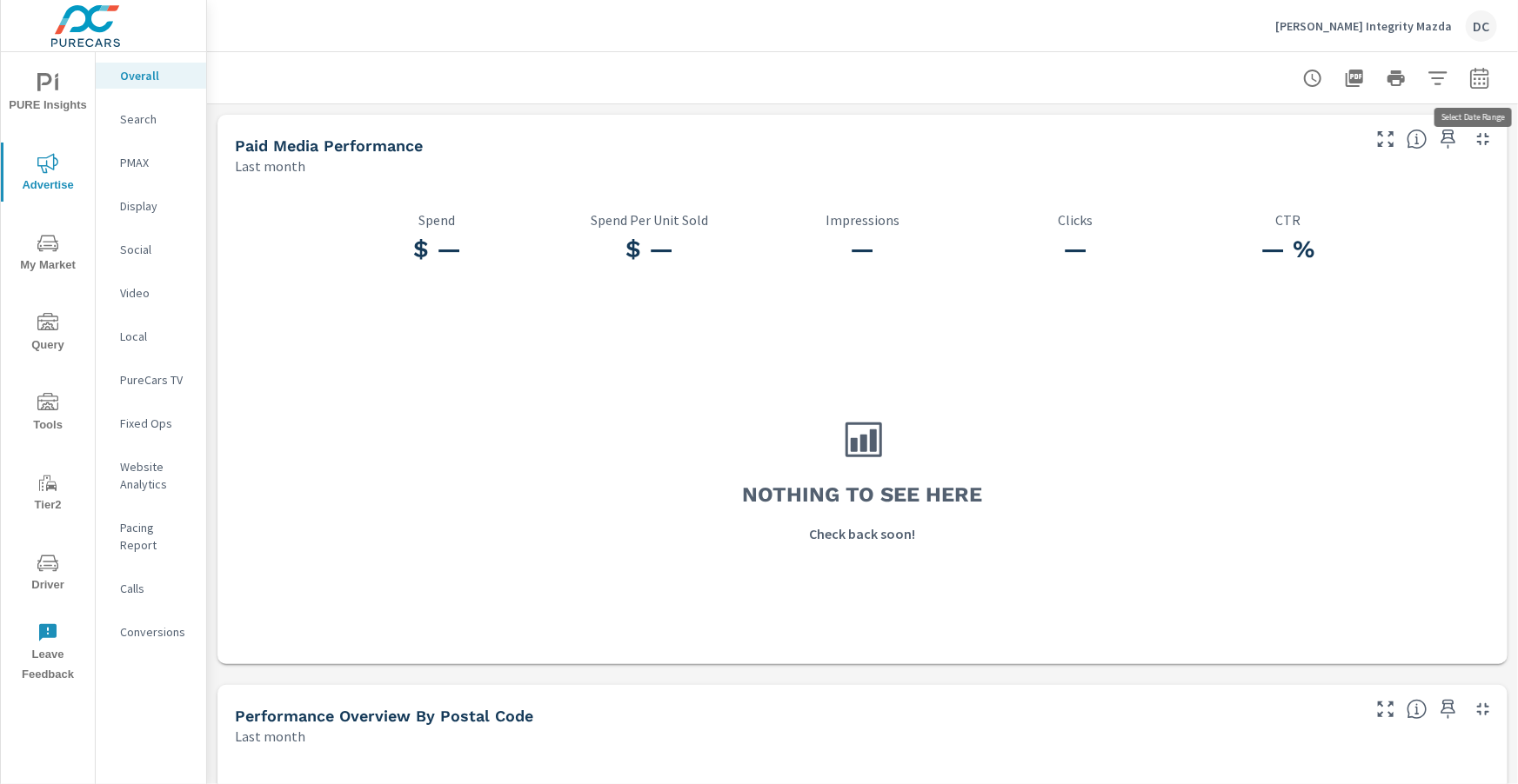
click at [1475, 82] on icon "button" at bounding box center [1479, 81] width 11 height 7
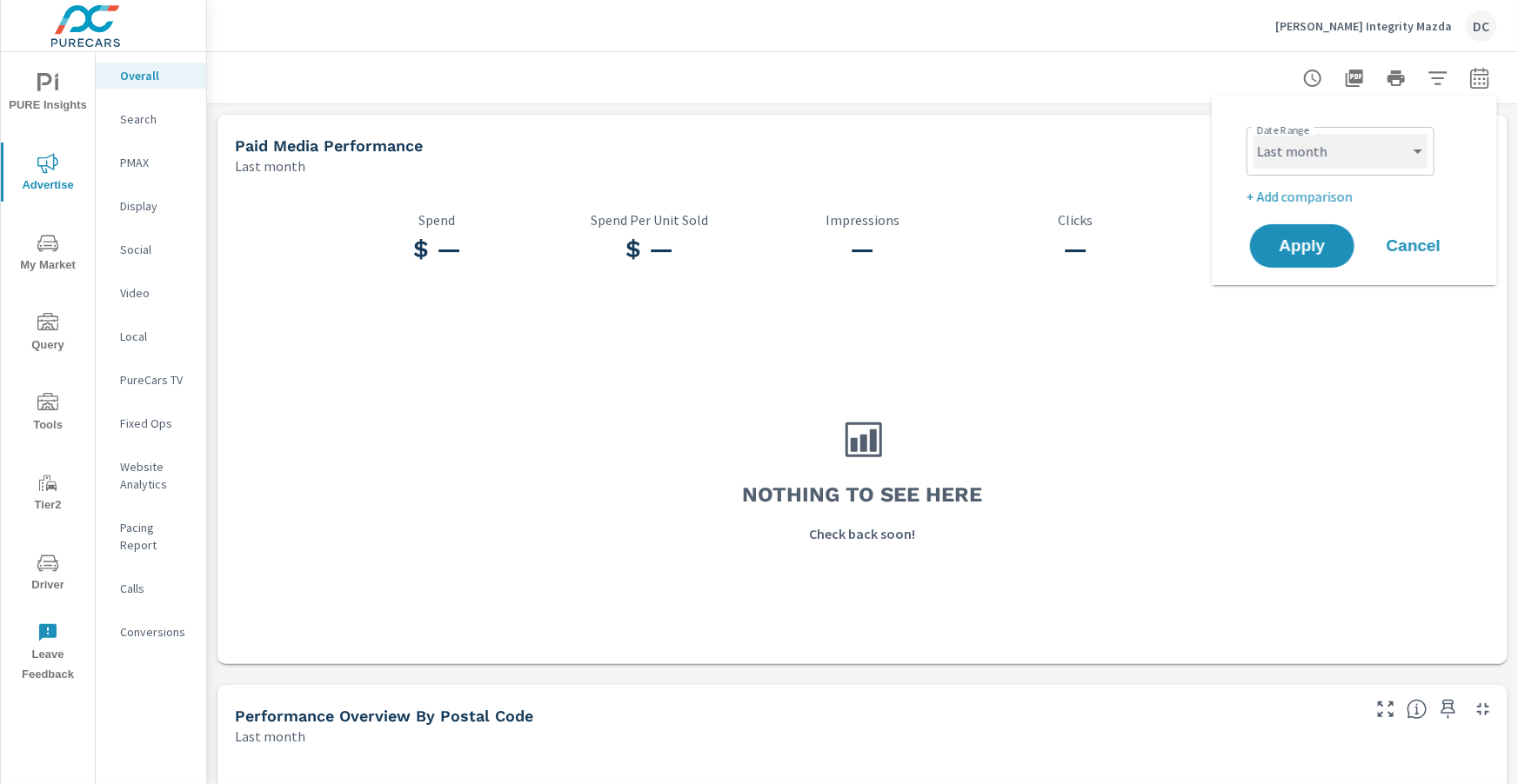
click at [1385, 145] on select "Custom [DATE] Last week Last 7 days Last 14 days Last 30 days Last 45 days Last…" at bounding box center [1340, 152] width 174 height 35
click at [1254, 134] on select "Custom [DATE] Last week Last 7 days Last 14 days Last 30 days Last 45 days Last…" at bounding box center [1340, 152] width 174 height 35
select select "Month to date"
click at [1326, 246] on span "Apply" at bounding box center [1302, 247] width 71 height 17
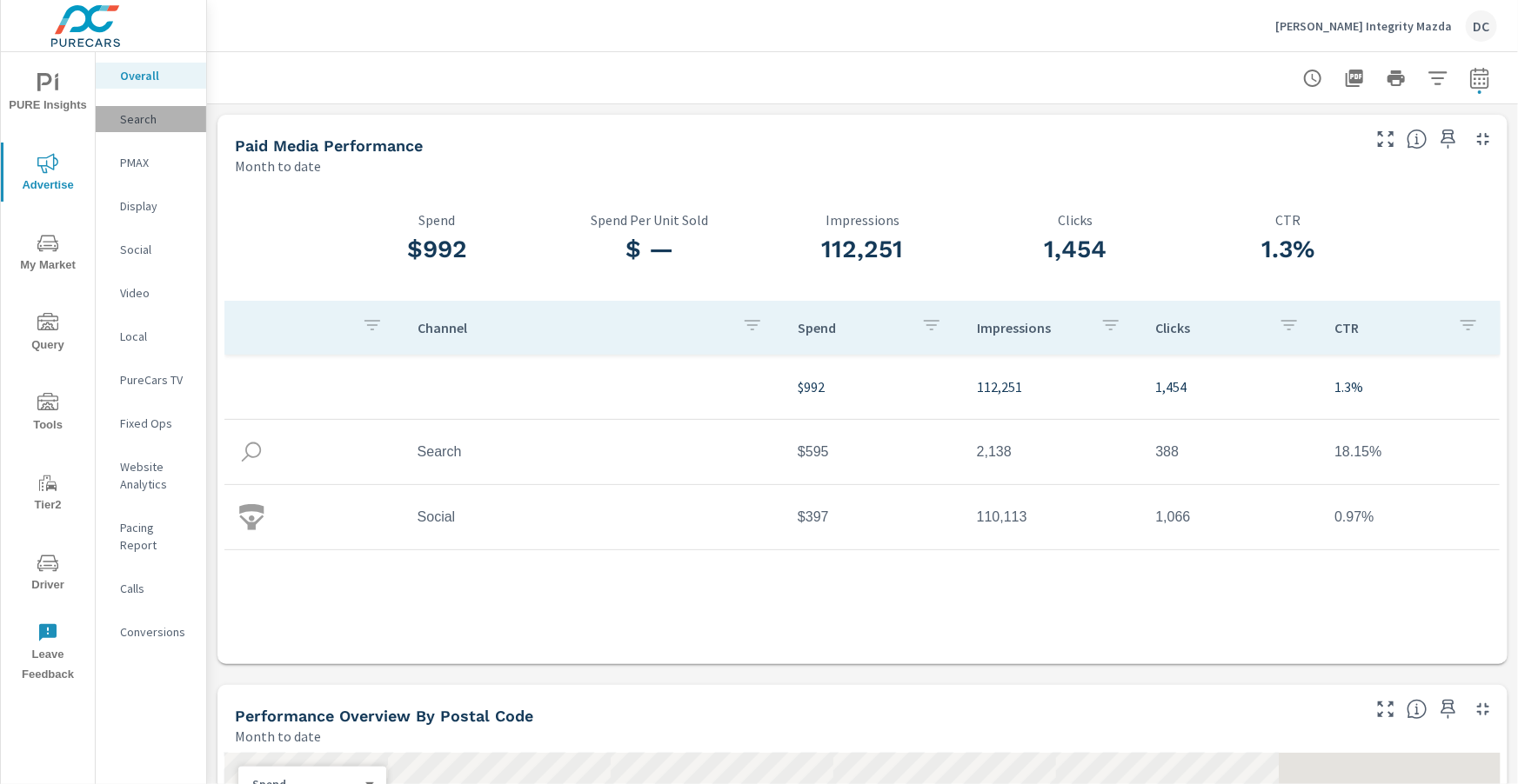
click at [143, 121] on p "Search" at bounding box center [156, 119] width 72 height 17
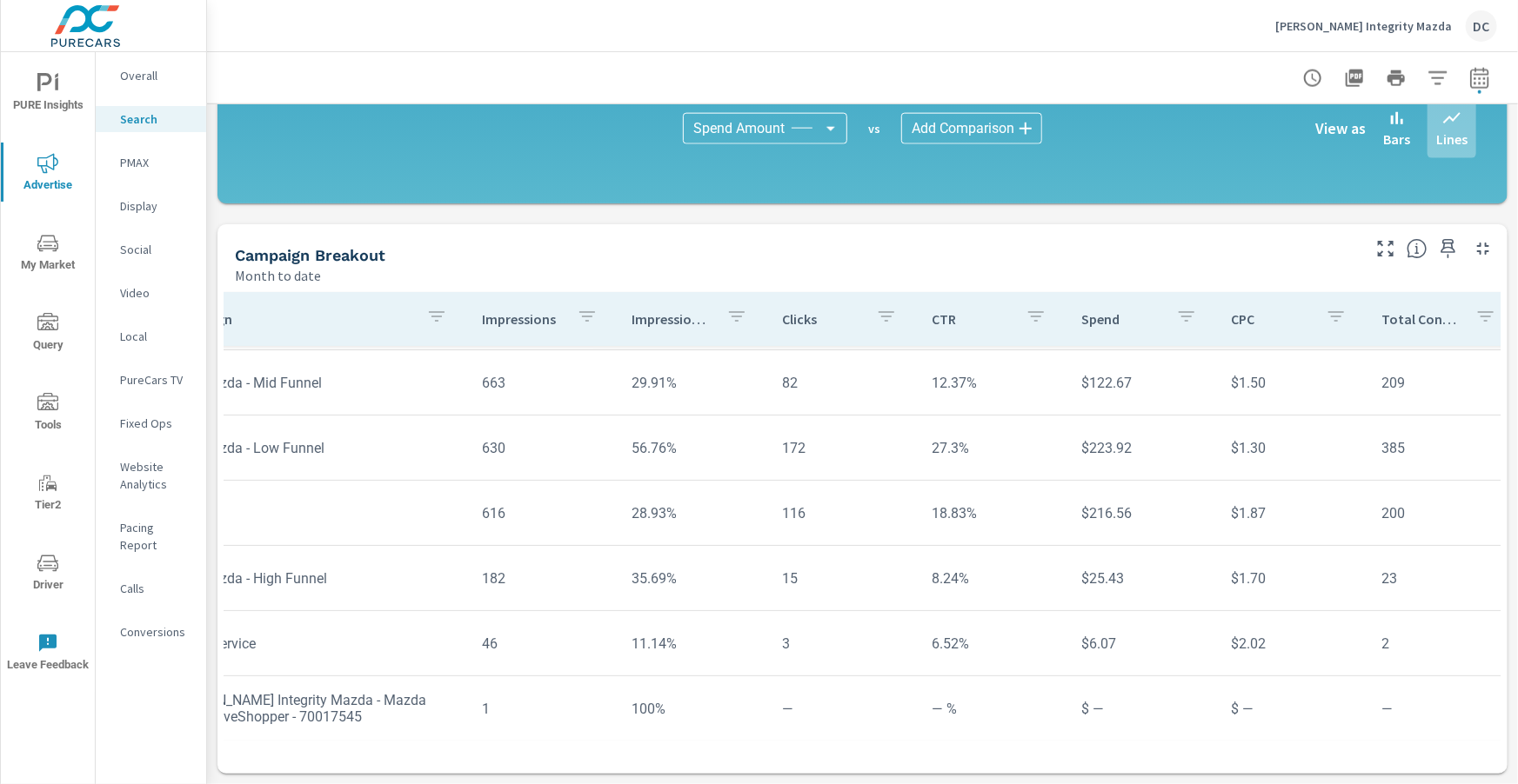
scroll to position [61, 126]
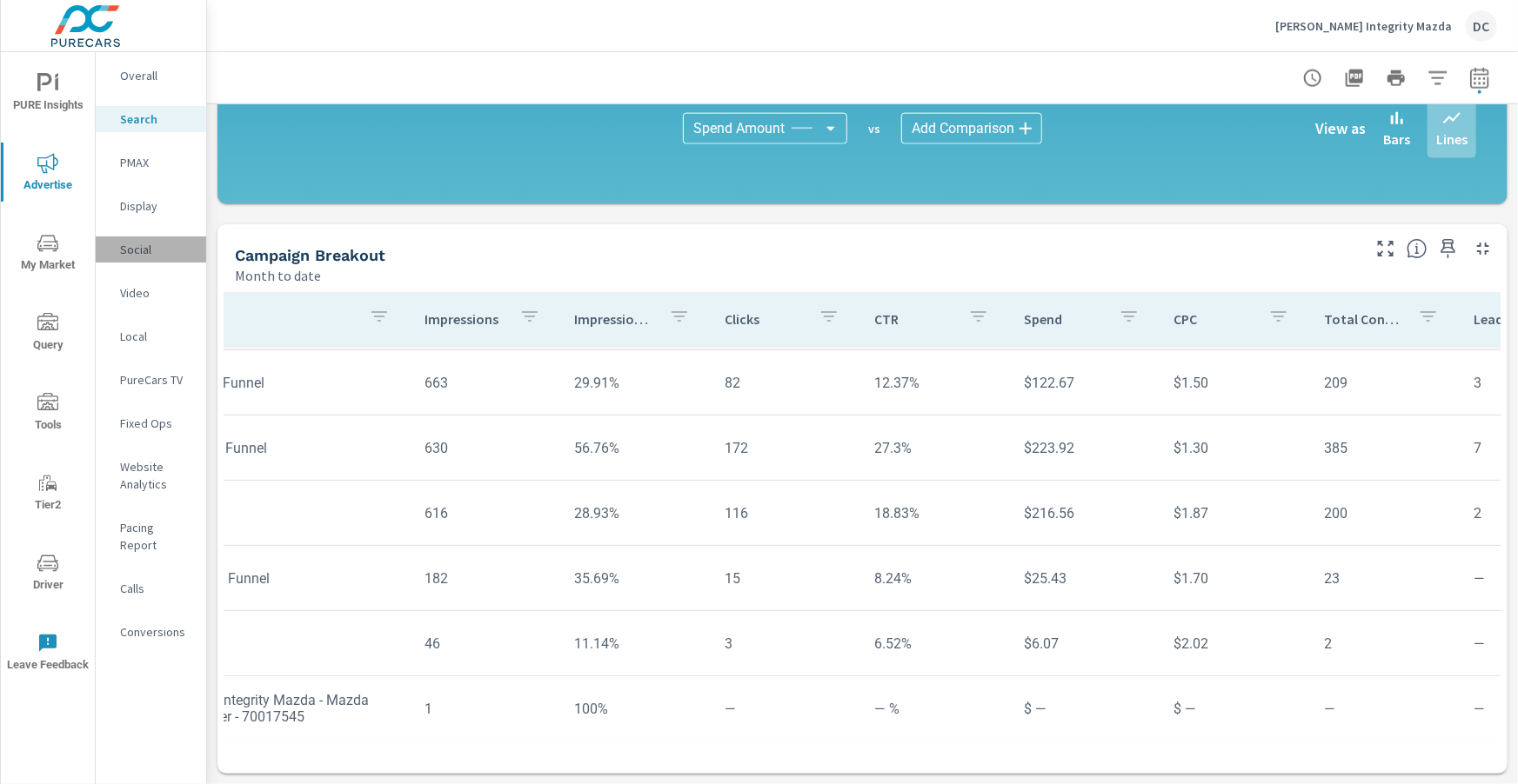
click at [124, 251] on p "Social" at bounding box center [156, 249] width 72 height 17
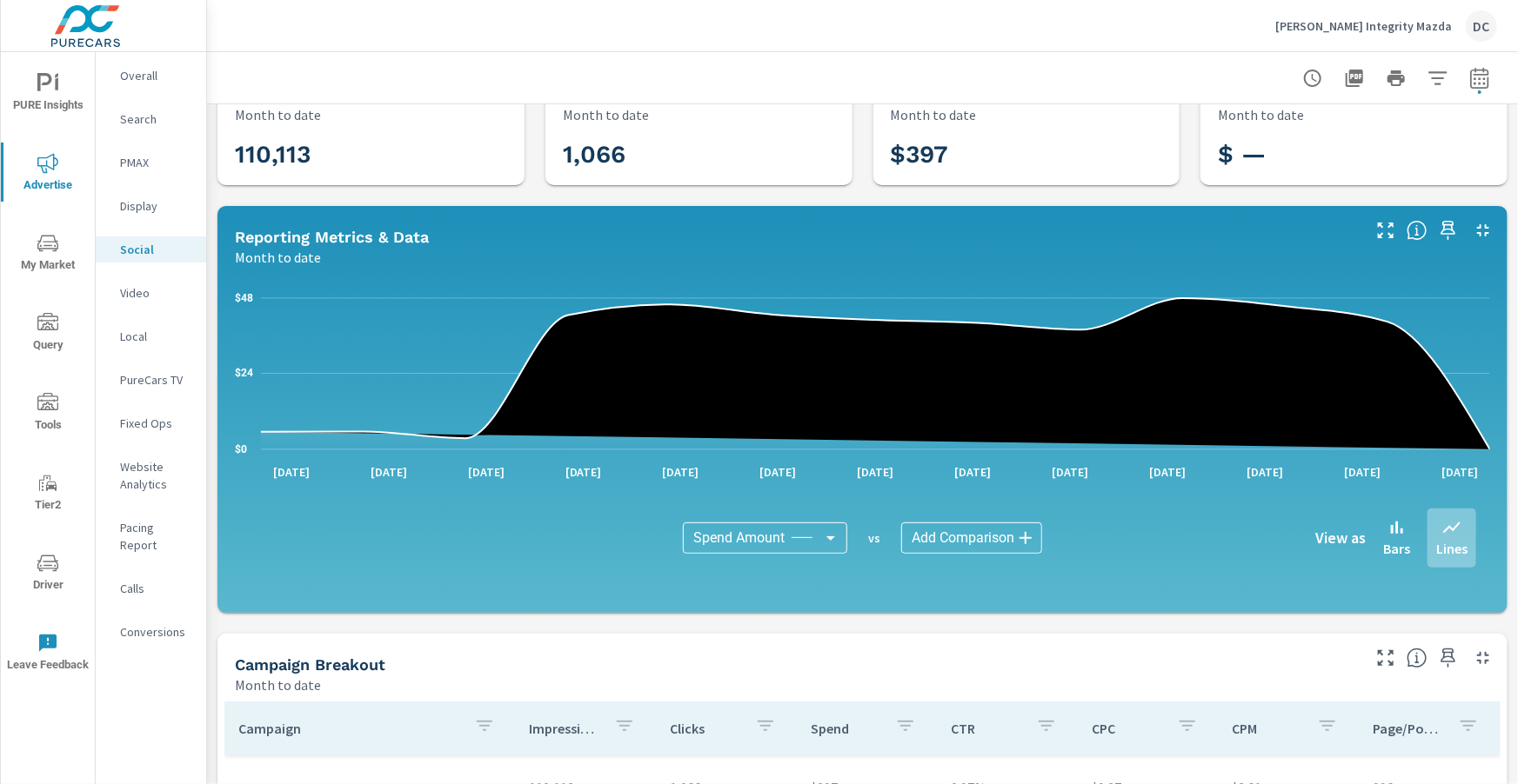
click at [212, 266] on div "Impressions Month to date 110,113 Clicks Month to date 1,066 Spend Month to dat…" at bounding box center [863, 624] width 1311 height 1141
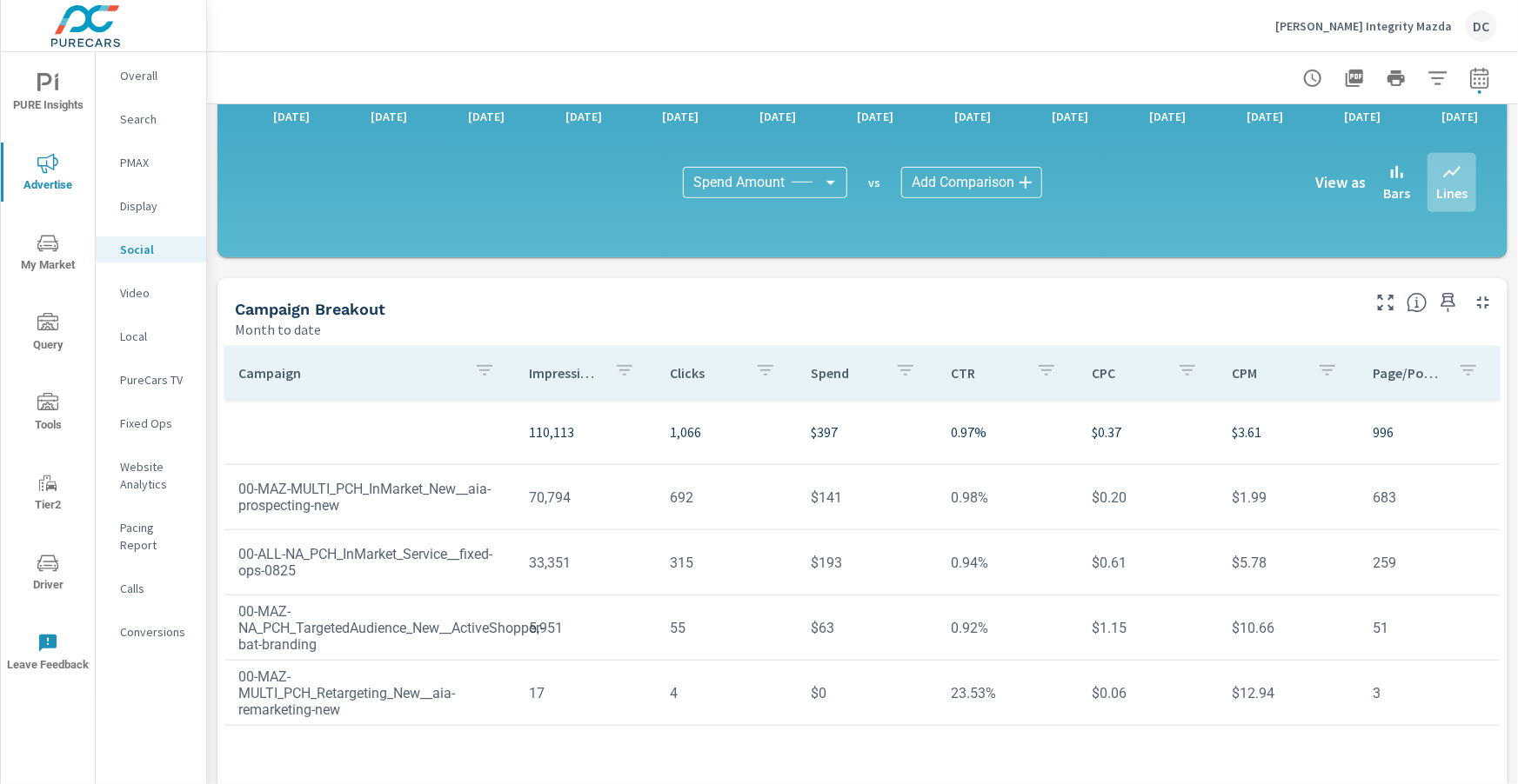
scroll to position [406, 0]
click at [135, 130] on div "Search" at bounding box center [151, 119] width 110 height 26
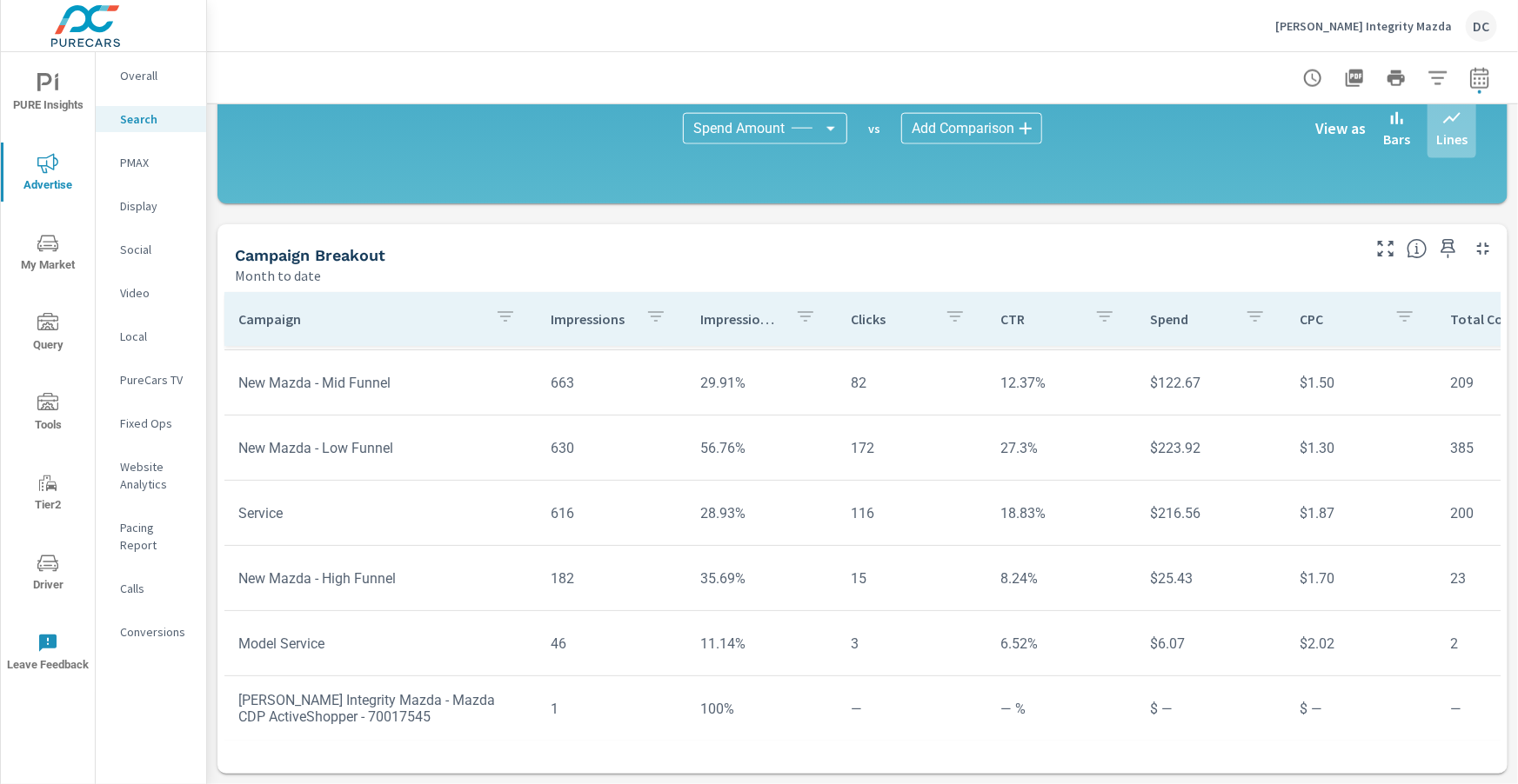
scroll to position [61, 0]
